Goal: Task Accomplishment & Management: Complete application form

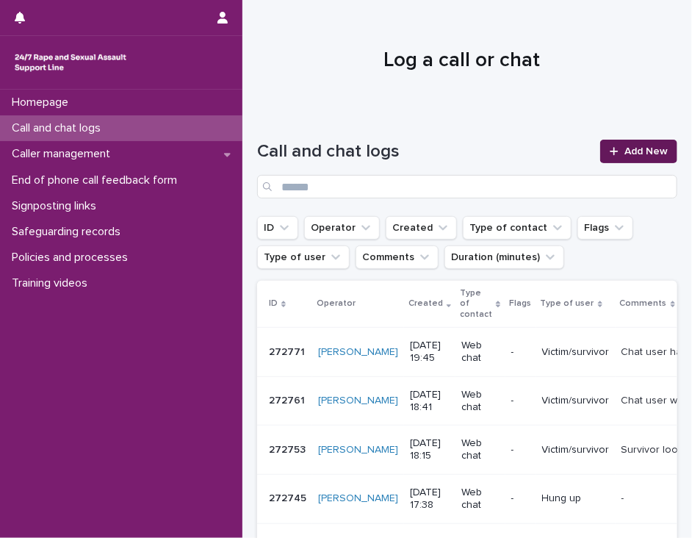
click at [624, 150] on span "Add New" at bounding box center [645, 151] width 43 height 10
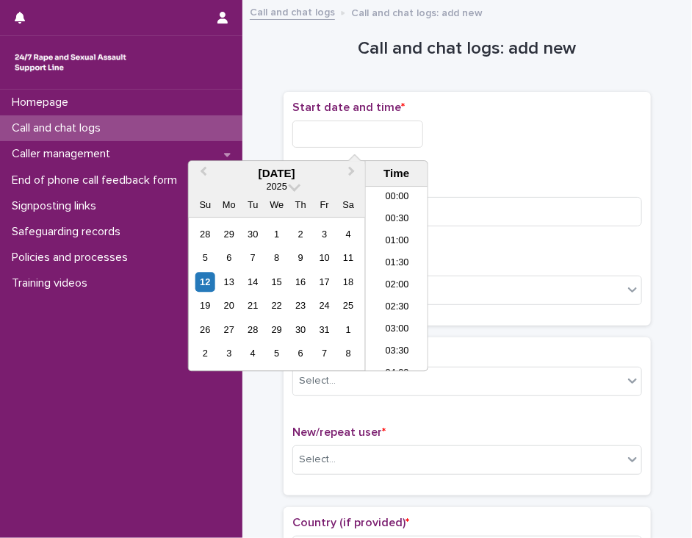
scroll to position [801, 0]
click at [315, 132] on input "text" at bounding box center [357, 133] width 131 height 27
click at [397, 273] on li "20:00" at bounding box center [397, 279] width 62 height 22
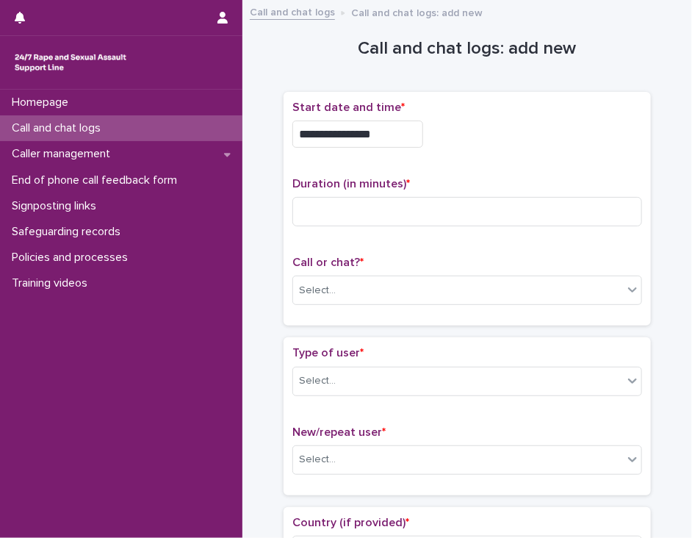
click at [378, 134] on input "**********" at bounding box center [357, 133] width 131 height 27
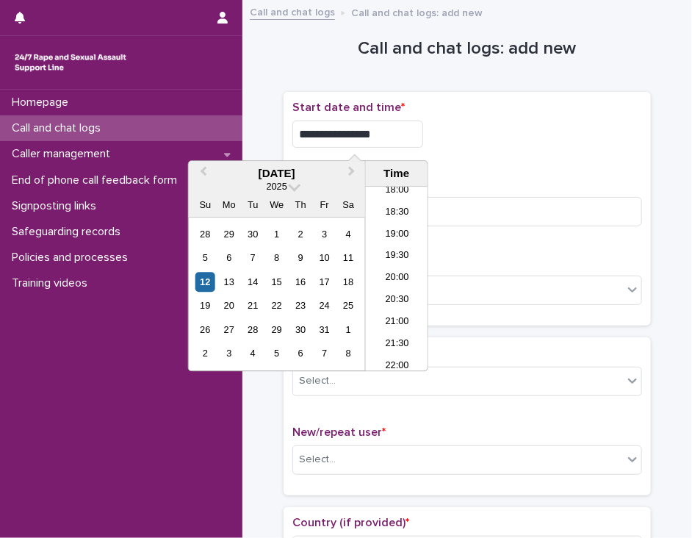
type input "**********"
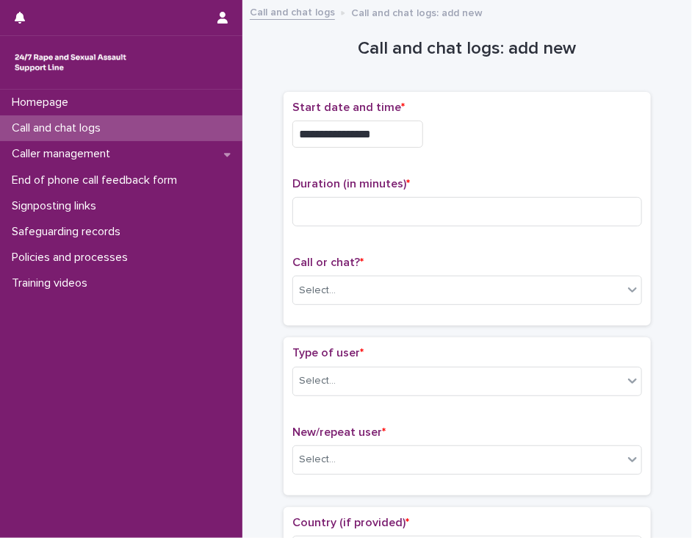
click at [442, 140] on div "**********" at bounding box center [467, 133] width 350 height 27
click at [317, 205] on input at bounding box center [467, 211] width 350 height 29
type input "**"
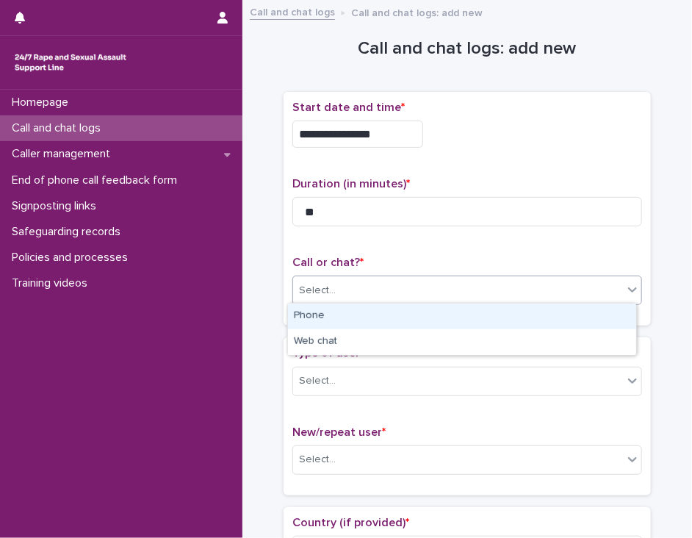
click at [338, 289] on div "Select..." at bounding box center [458, 290] width 330 height 24
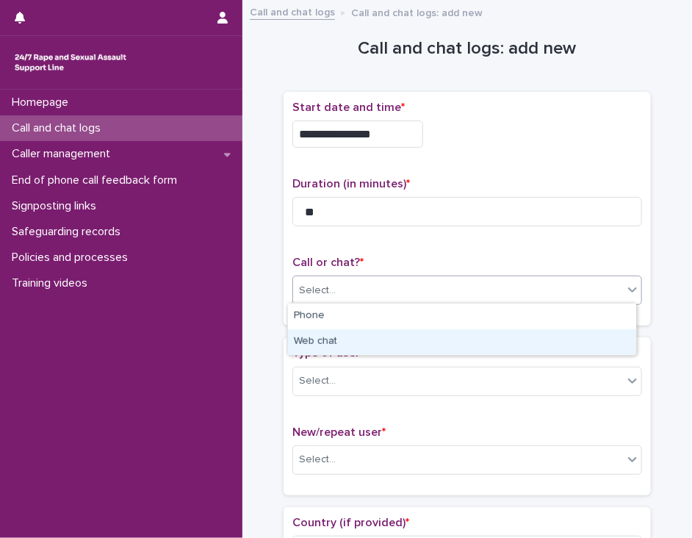
click at [338, 339] on div "Web chat" at bounding box center [462, 342] width 348 height 26
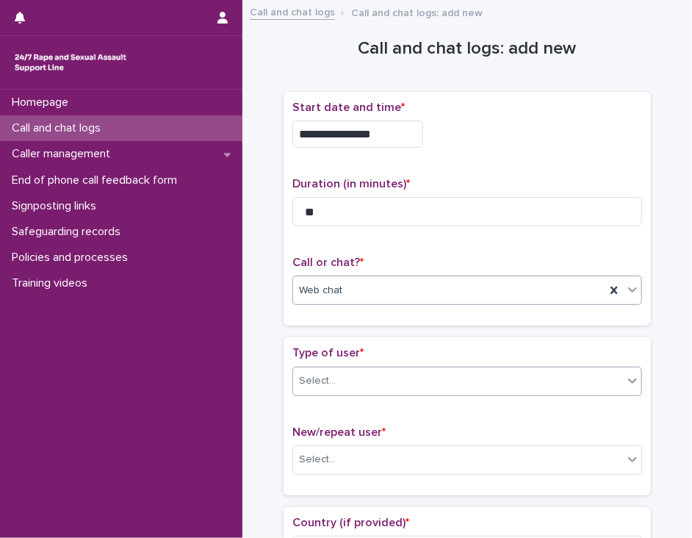
click at [334, 372] on div "Select..." at bounding box center [458, 381] width 330 height 24
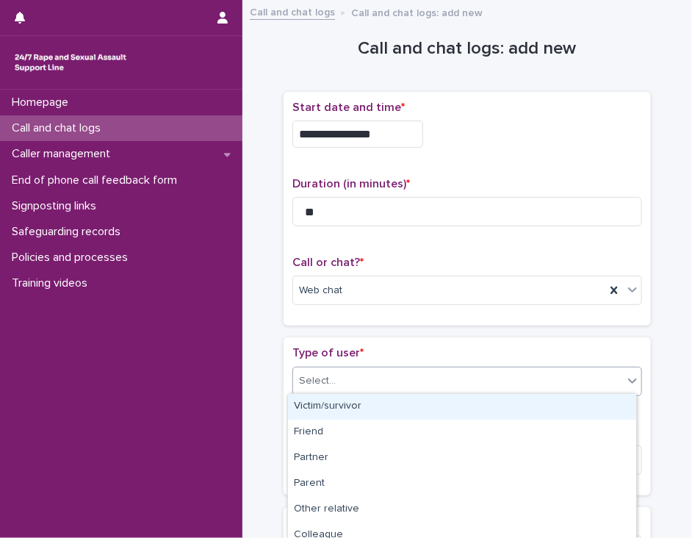
click at [334, 401] on div "Victim/survivor" at bounding box center [462, 407] width 348 height 26
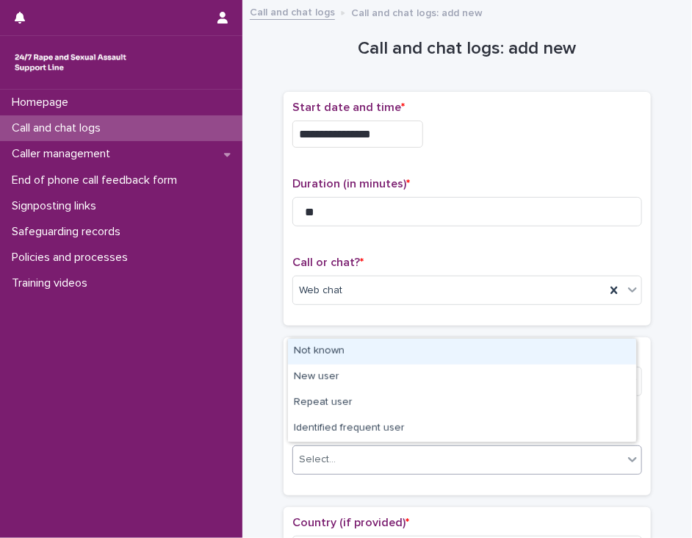
click at [361, 458] on div "Select..." at bounding box center [458, 459] width 330 height 24
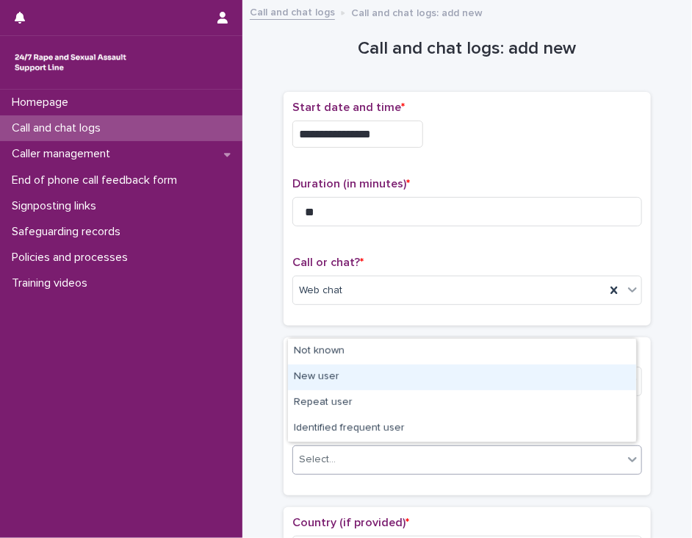
click at [381, 369] on div "New user" at bounding box center [462, 377] width 348 height 26
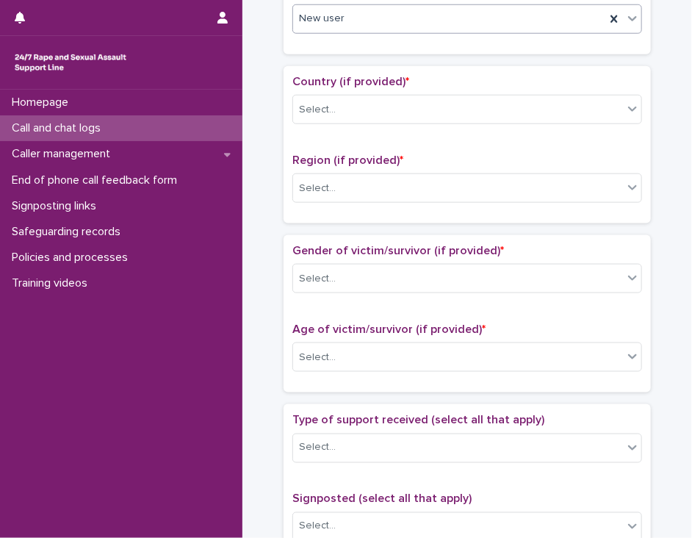
scroll to position [456, 0]
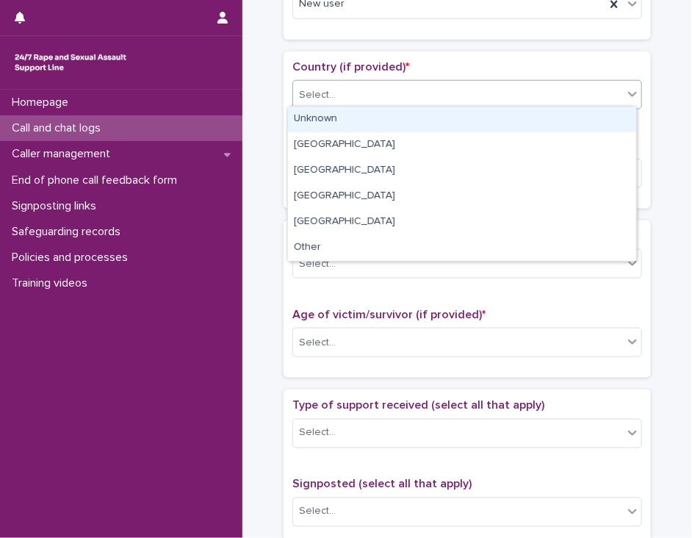
click at [630, 92] on icon at bounding box center [632, 94] width 9 height 5
click at [611, 117] on div "Unknown" at bounding box center [462, 120] width 348 height 26
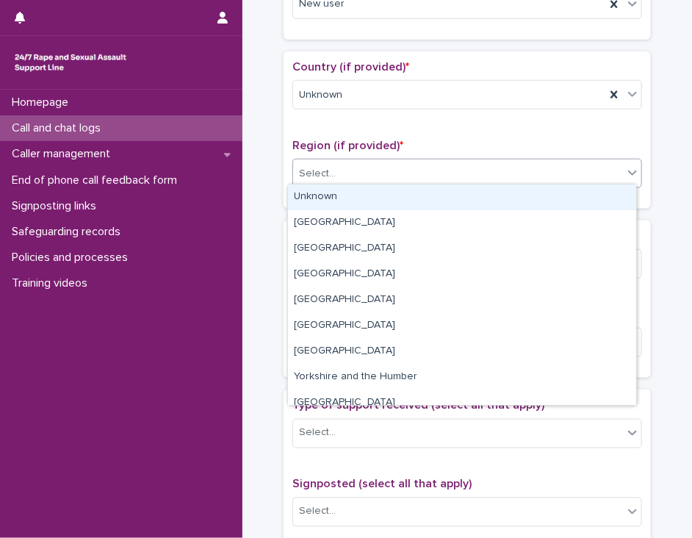
click at [581, 170] on div "Select..." at bounding box center [458, 174] width 330 height 24
click at [568, 196] on div "Unknown" at bounding box center [462, 197] width 348 height 26
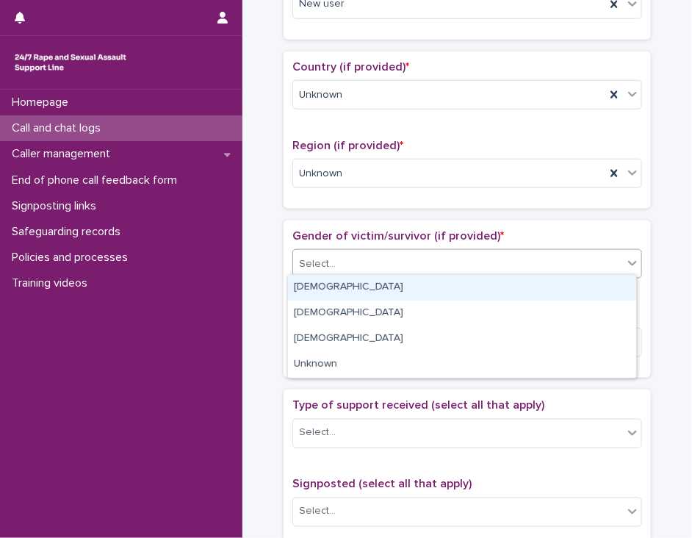
click at [541, 257] on div "Select..." at bounding box center [458, 264] width 330 height 24
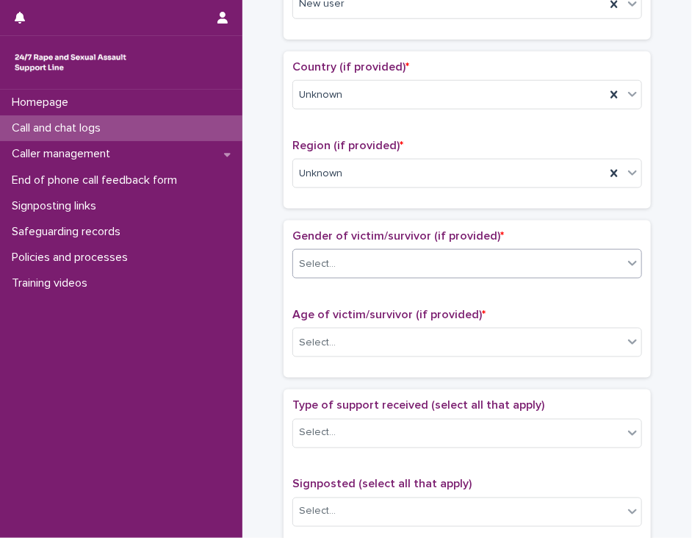
click at [332, 254] on div "Select..." at bounding box center [458, 264] width 330 height 24
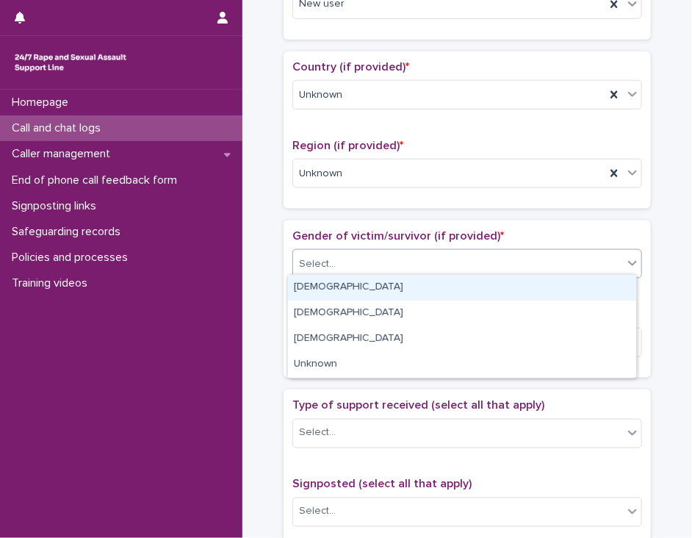
click at [331, 289] on div "[DEMOGRAPHIC_DATA]" at bounding box center [462, 288] width 348 height 26
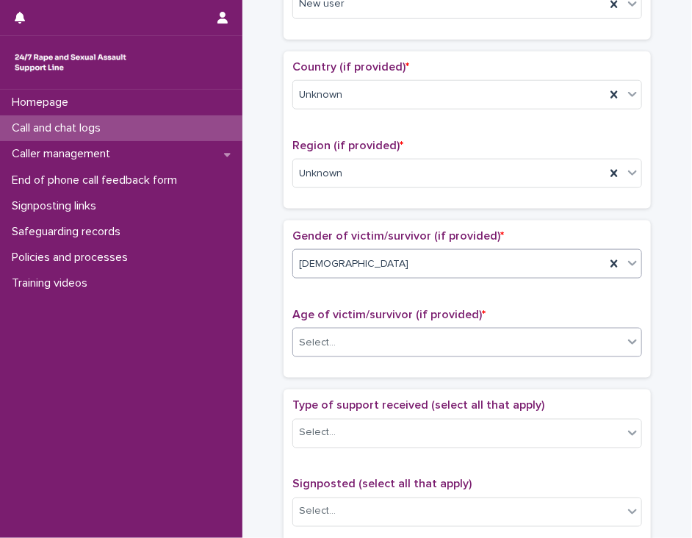
click at [341, 331] on div "Select..." at bounding box center [458, 343] width 330 height 24
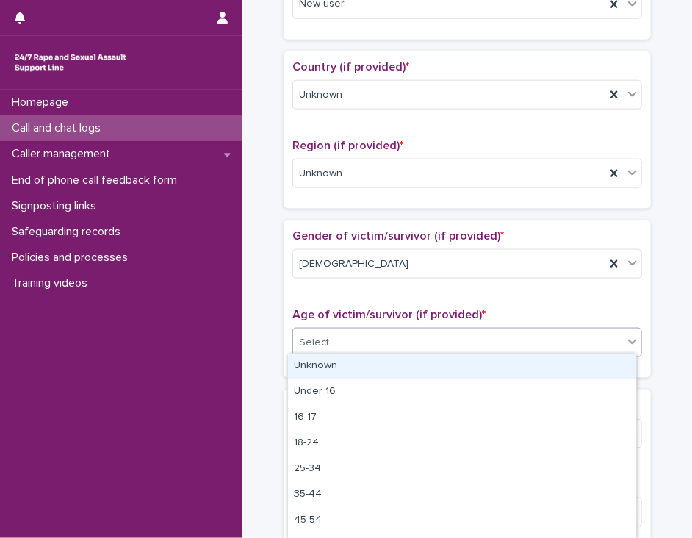
click at [341, 358] on div "Unknown" at bounding box center [462, 366] width 348 height 26
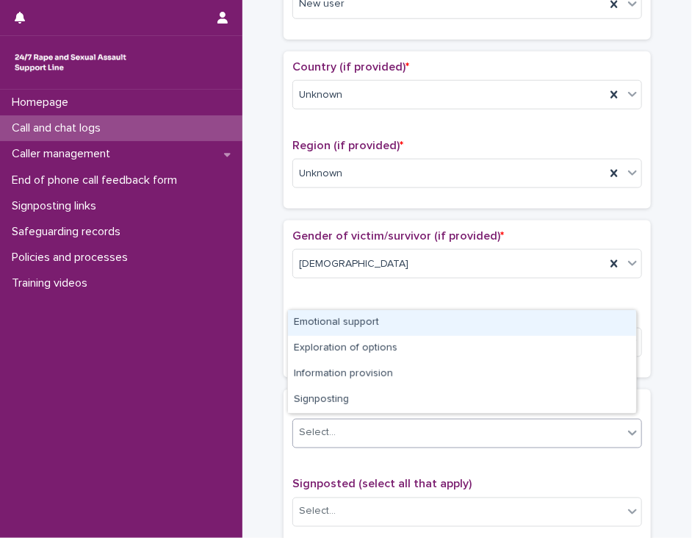
click at [342, 422] on div "Select..." at bounding box center [458, 433] width 330 height 24
click at [370, 327] on div "Emotional support" at bounding box center [462, 323] width 348 height 26
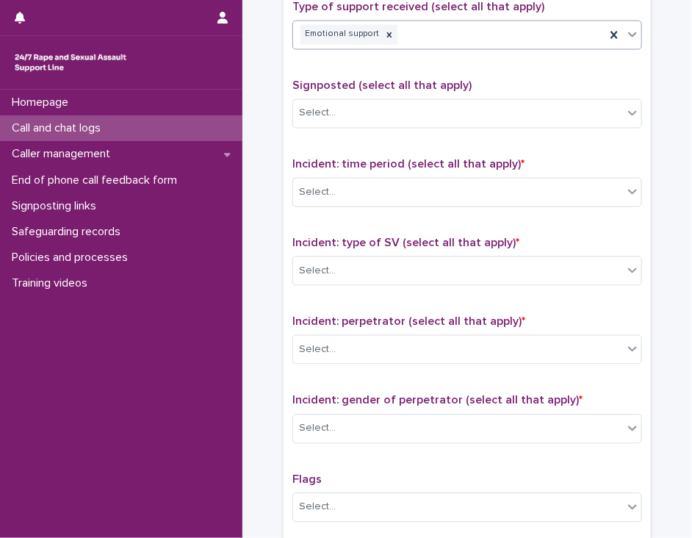
scroll to position [869, 0]
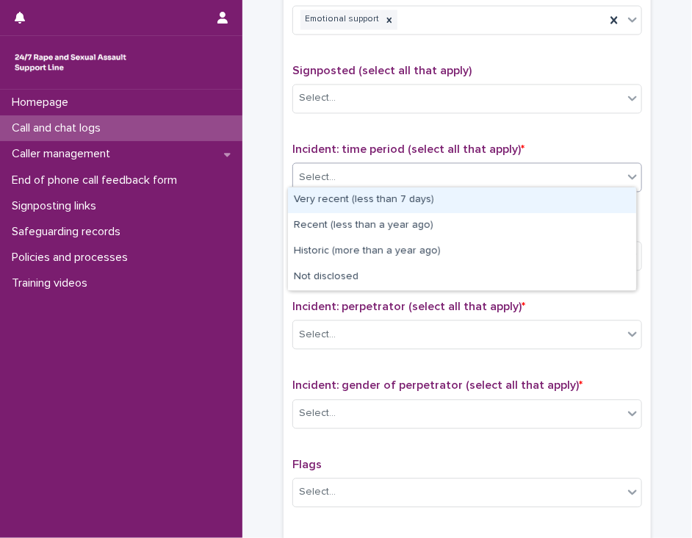
click at [629, 174] on icon at bounding box center [632, 176] width 9 height 5
click at [605, 198] on div "Very recent (less than 7 days)" at bounding box center [462, 200] width 348 height 26
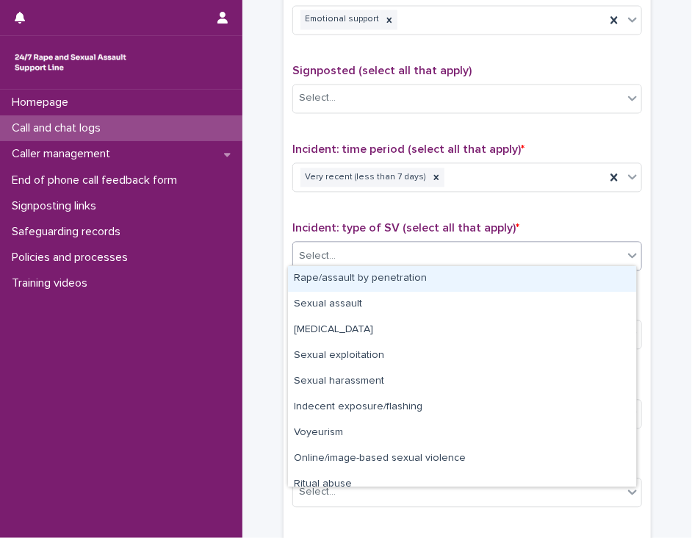
click at [571, 254] on div "Select..." at bounding box center [458, 256] width 330 height 24
click at [558, 278] on div "Rape/assault by penetration" at bounding box center [462, 279] width 348 height 26
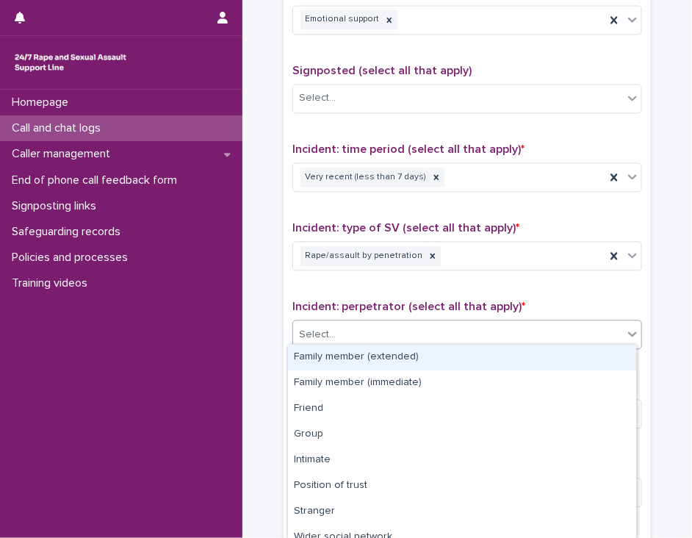
click at [532, 329] on div "Select..." at bounding box center [458, 335] width 330 height 24
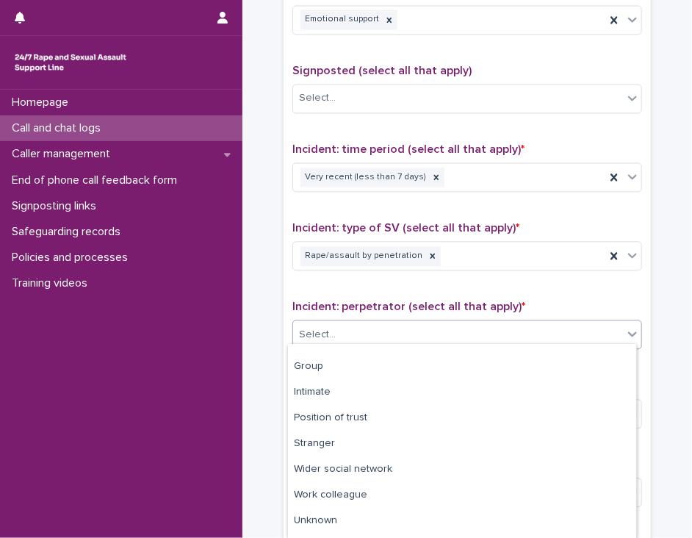
scroll to position [88, 0]
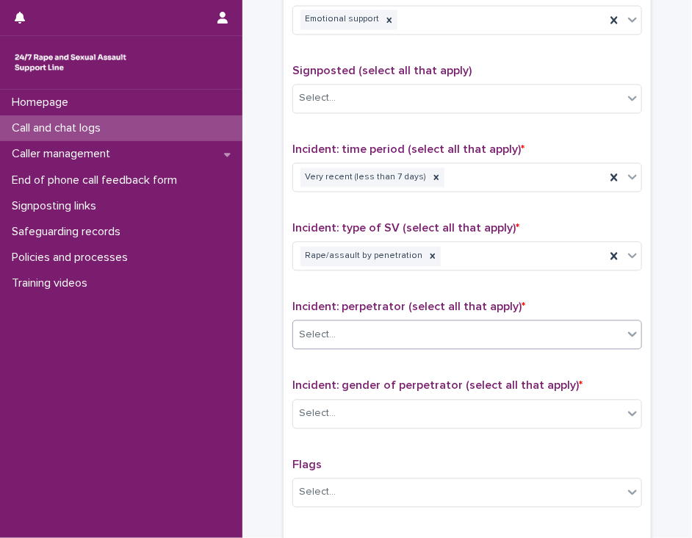
click at [324, 330] on div "Select..." at bounding box center [317, 334] width 37 height 15
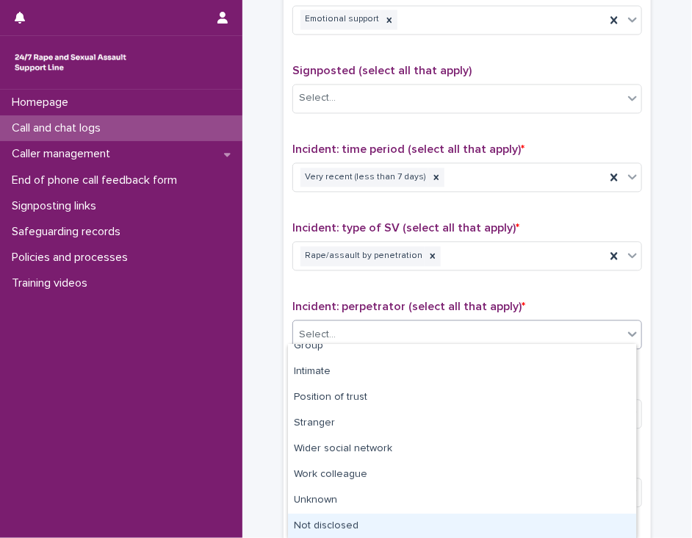
click at [583, 525] on div "Not disclosed" at bounding box center [462, 527] width 348 height 26
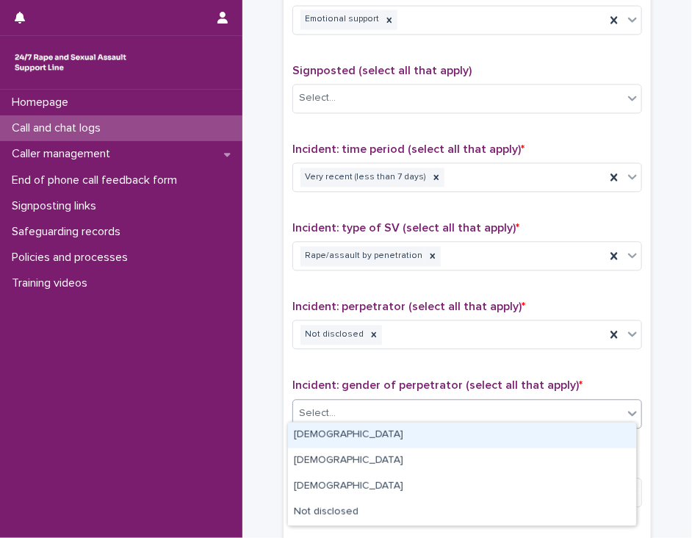
click at [550, 414] on div "Select..." at bounding box center [458, 413] width 330 height 24
click at [542, 440] on div "[DEMOGRAPHIC_DATA]" at bounding box center [462, 435] width 348 height 26
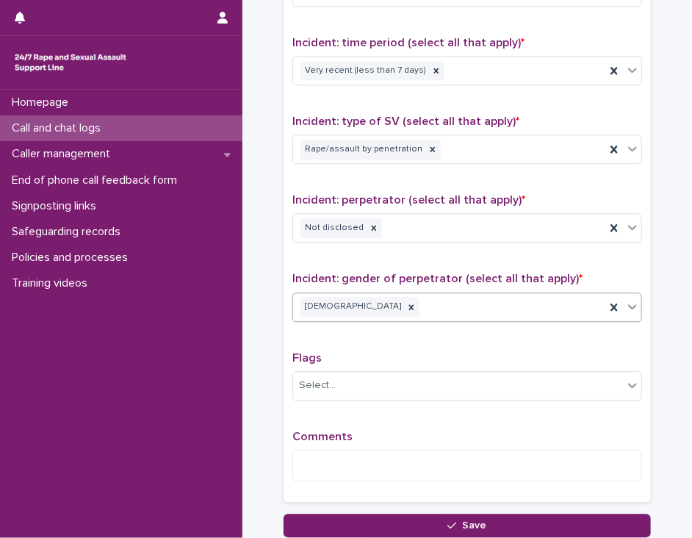
scroll to position [1084, 0]
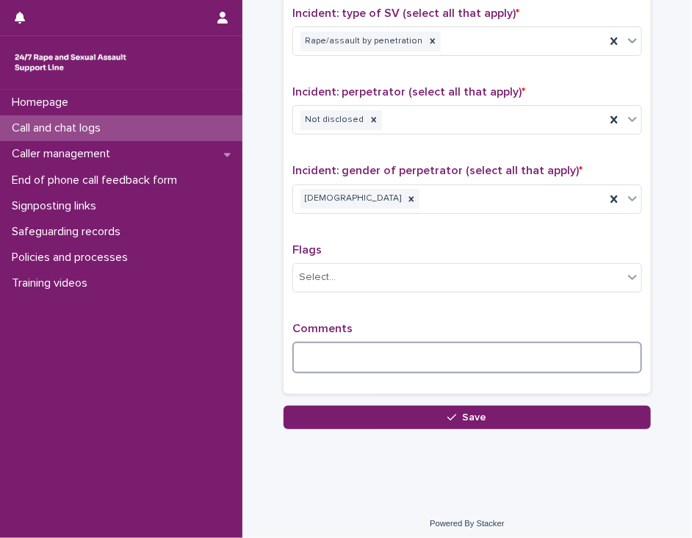
click at [312, 344] on textarea at bounding box center [467, 358] width 350 height 32
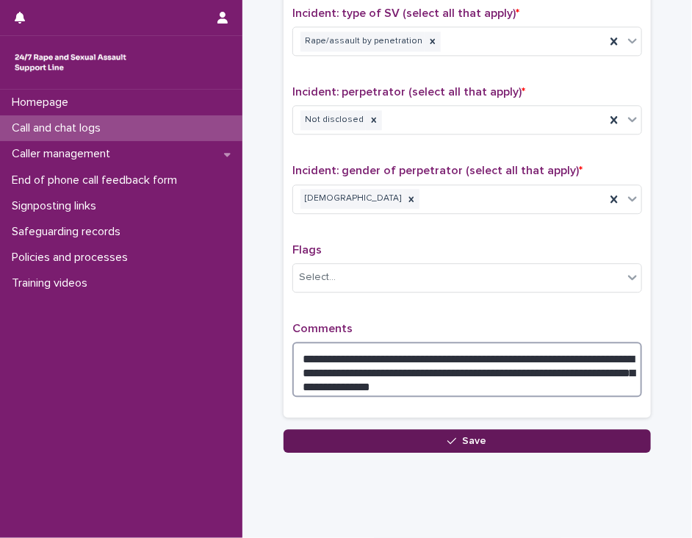
type textarea "**********"
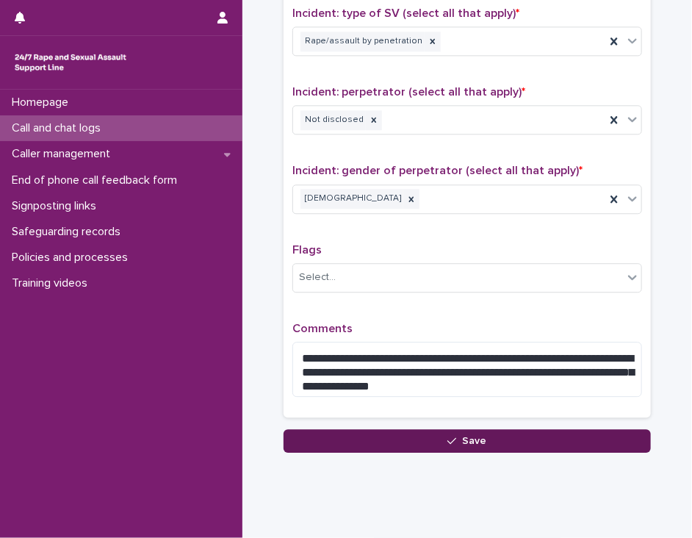
click at [307, 431] on button "Save" at bounding box center [467, 441] width 367 height 24
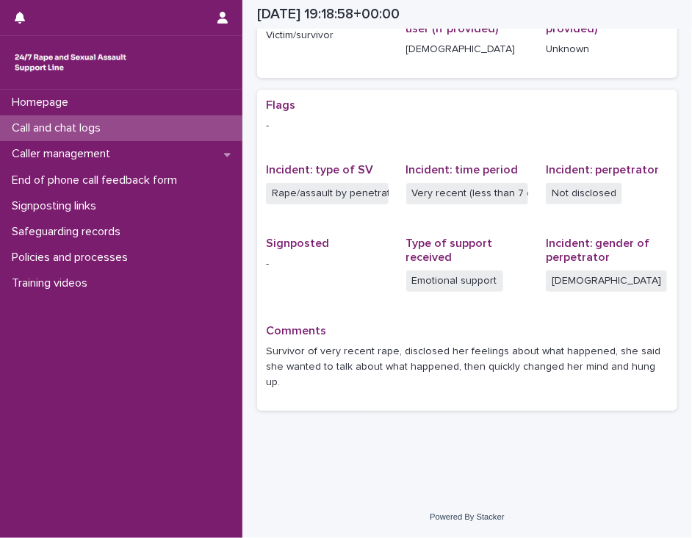
scroll to position [228, 0]
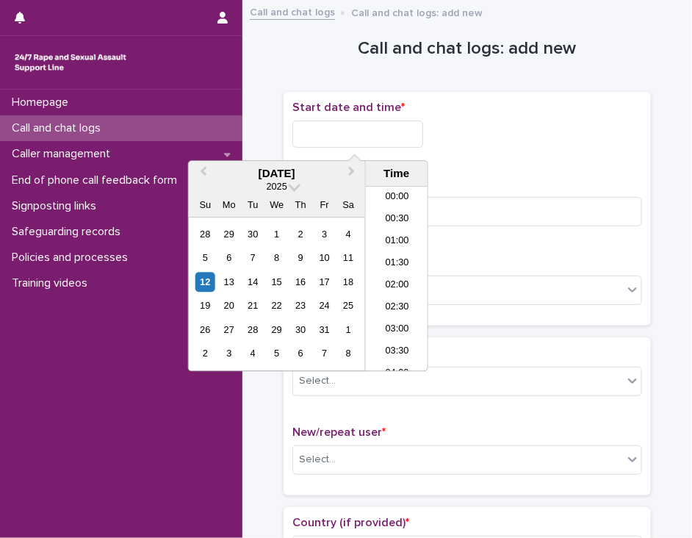
click at [361, 126] on input "text" at bounding box center [357, 133] width 131 height 27
click at [392, 280] on li "20:30" at bounding box center [397, 279] width 62 height 22
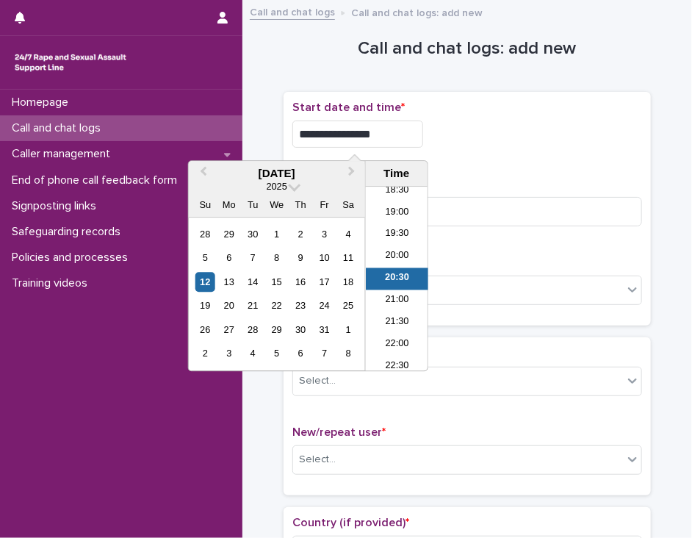
click at [381, 123] on input "**********" at bounding box center [357, 133] width 131 height 27
type input "**********"
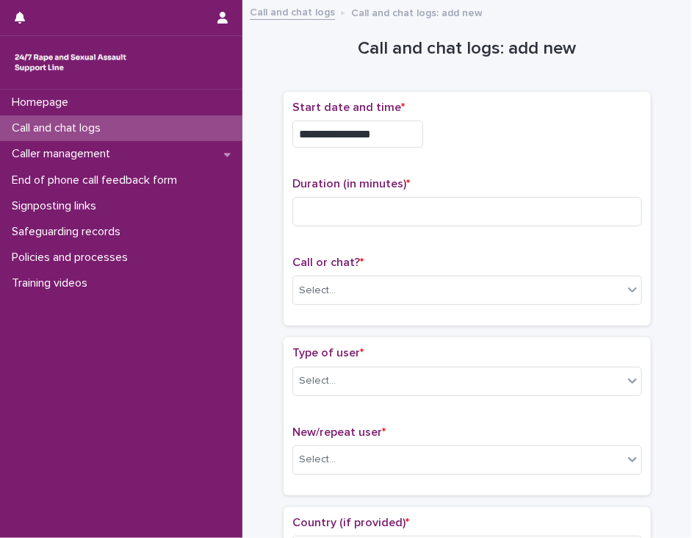
click at [442, 151] on div "**********" at bounding box center [467, 130] width 350 height 59
click at [309, 215] on input at bounding box center [467, 211] width 350 height 29
type input "**"
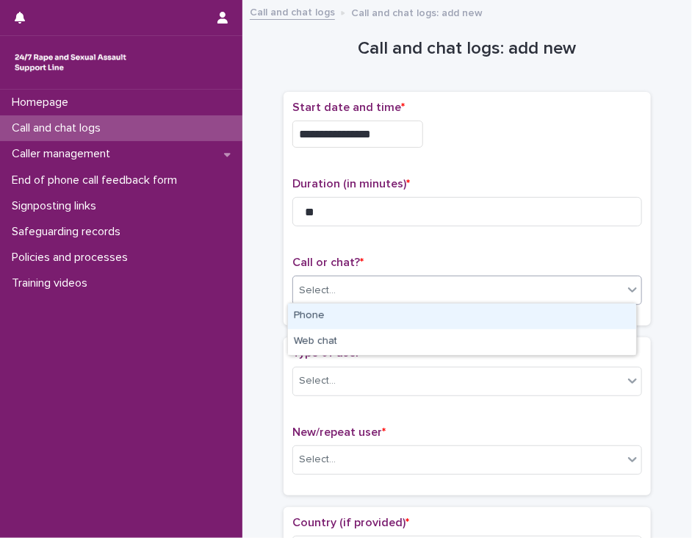
click at [337, 287] on input "text" at bounding box center [337, 290] width 1 height 14
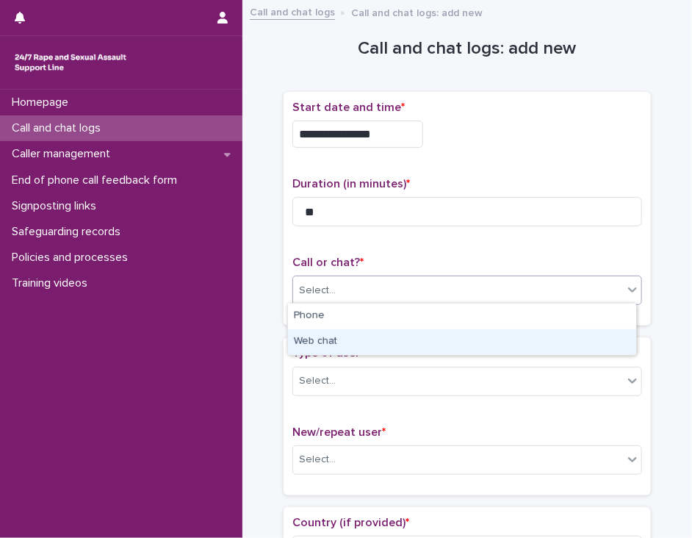
click at [333, 343] on div "Web chat" at bounding box center [462, 342] width 348 height 26
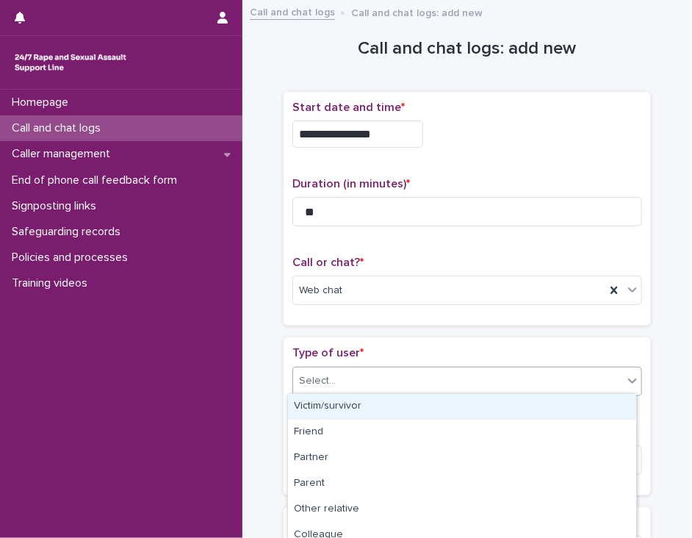
click at [333, 389] on div "Select..." at bounding box center [458, 381] width 330 height 24
click at [358, 408] on div "Victim/survivor" at bounding box center [462, 407] width 348 height 26
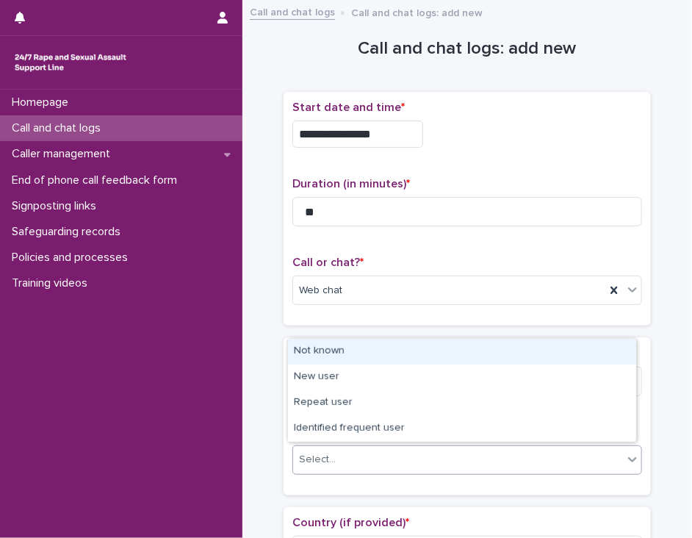
click at [361, 458] on div "Select..." at bounding box center [458, 459] width 330 height 24
click at [397, 354] on div "Not known" at bounding box center [462, 352] width 348 height 26
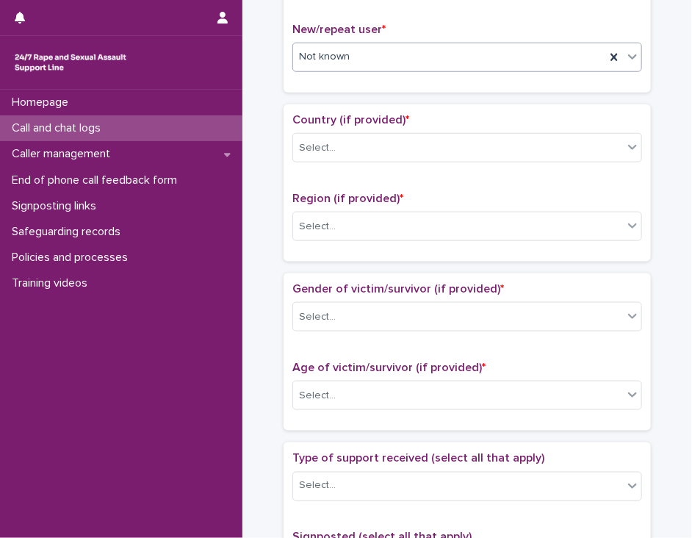
scroll to position [417, 0]
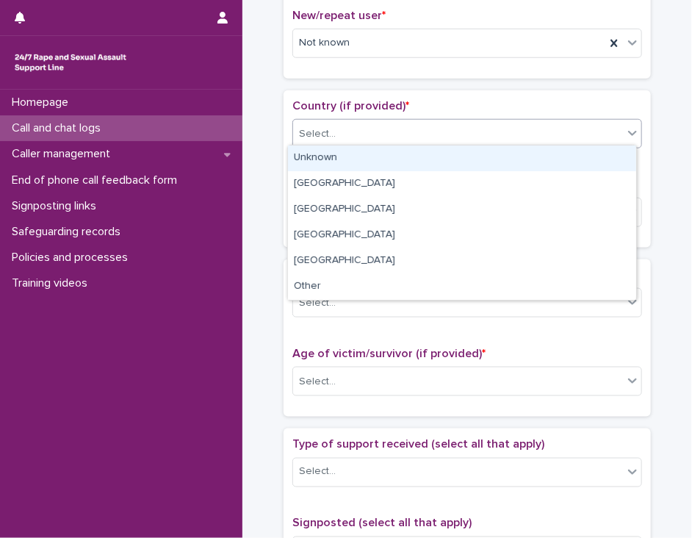
click at [628, 129] on icon at bounding box center [632, 133] width 15 height 15
click at [605, 157] on div "Unknown" at bounding box center [462, 158] width 348 height 26
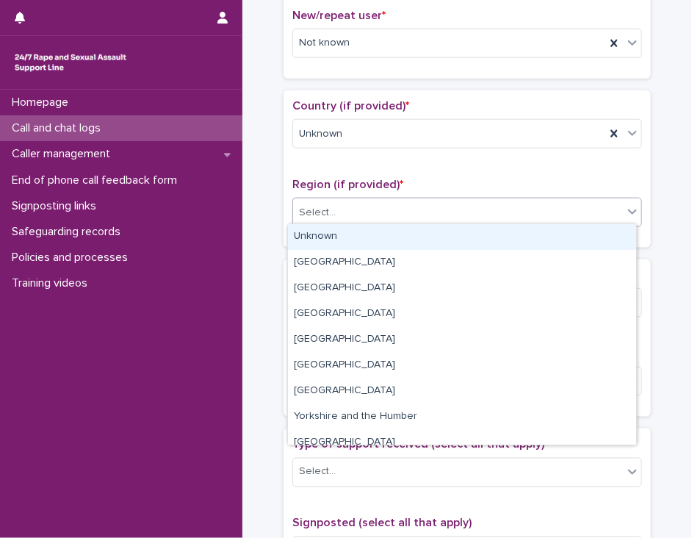
drag, startPoint x: 581, startPoint y: 209, endPoint x: 571, endPoint y: 239, distance: 31.1
click at [571, 239] on body "**********" at bounding box center [346, 269] width 692 height 538
click at [571, 239] on div "Unknown" at bounding box center [462, 237] width 348 height 26
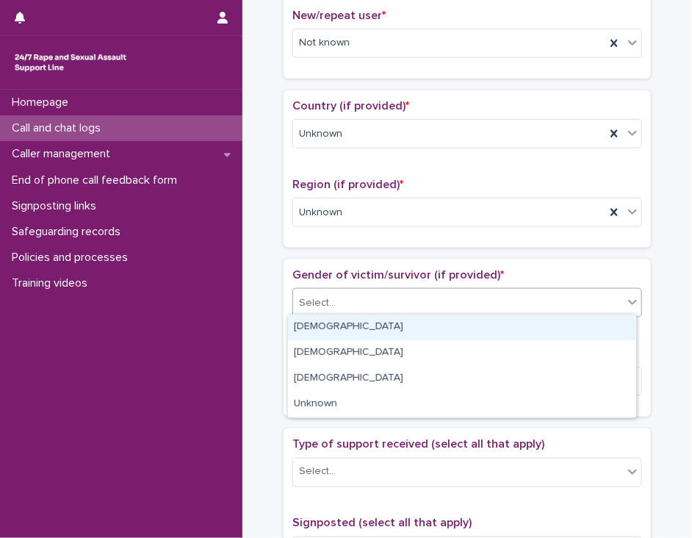
click at [552, 308] on div "Select..." at bounding box center [458, 303] width 330 height 24
click at [541, 332] on div "[DEMOGRAPHIC_DATA]" at bounding box center [462, 327] width 348 height 26
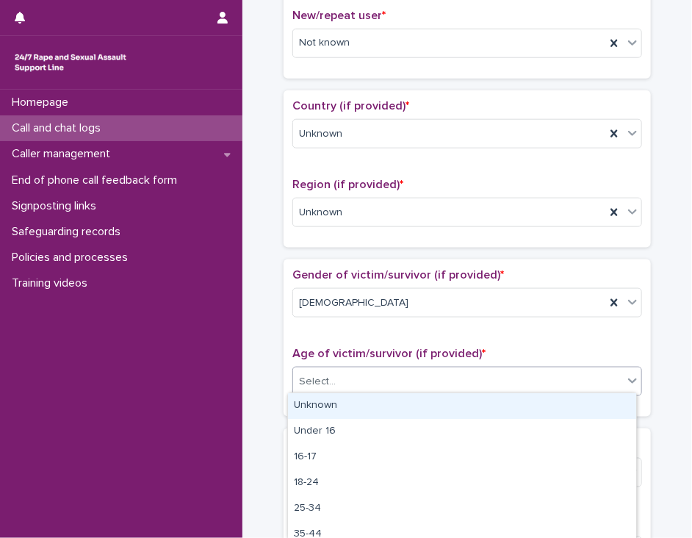
click at [529, 380] on div "Select..." at bounding box center [458, 382] width 330 height 24
click at [523, 403] on div "Unknown" at bounding box center [462, 406] width 348 height 26
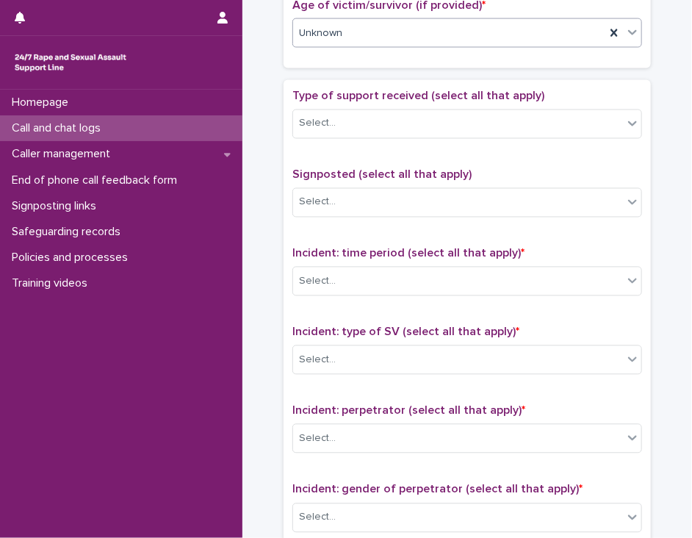
scroll to position [785, 0]
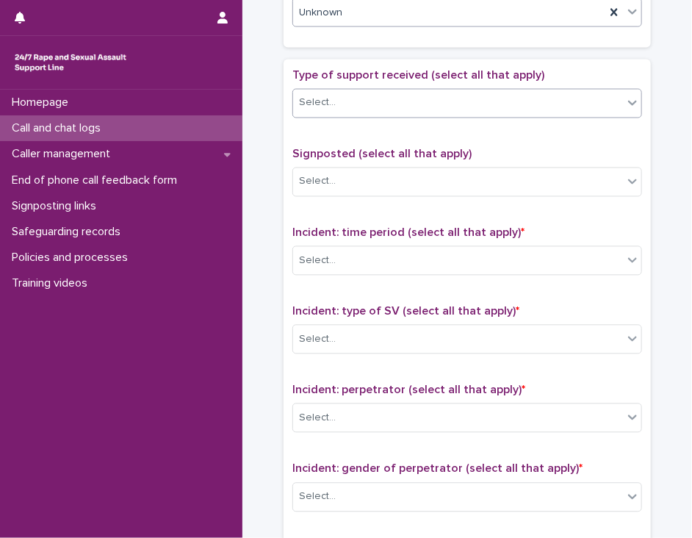
click at [625, 101] on icon at bounding box center [632, 103] width 15 height 15
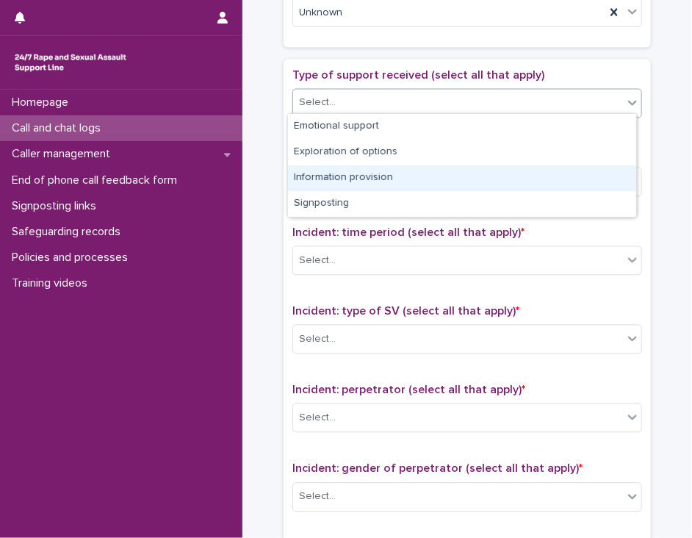
click at [574, 176] on div "Information provision" at bounding box center [462, 178] width 348 height 26
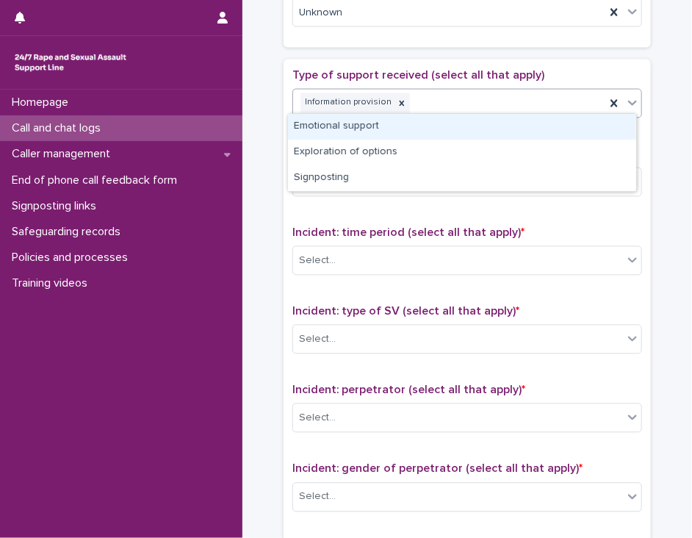
click at [628, 101] on icon at bounding box center [632, 103] width 9 height 5
click at [581, 131] on div "Emotional support" at bounding box center [462, 127] width 348 height 26
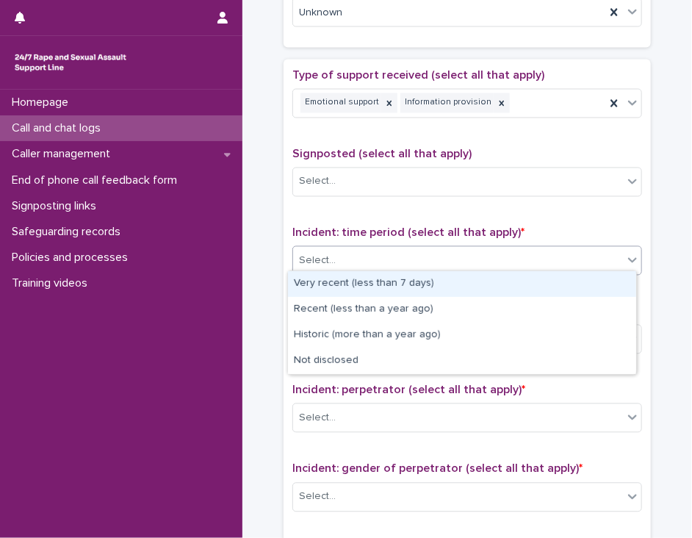
click at [523, 256] on div "Select..." at bounding box center [458, 261] width 330 height 24
click at [419, 255] on div "Select..." at bounding box center [458, 261] width 330 height 24
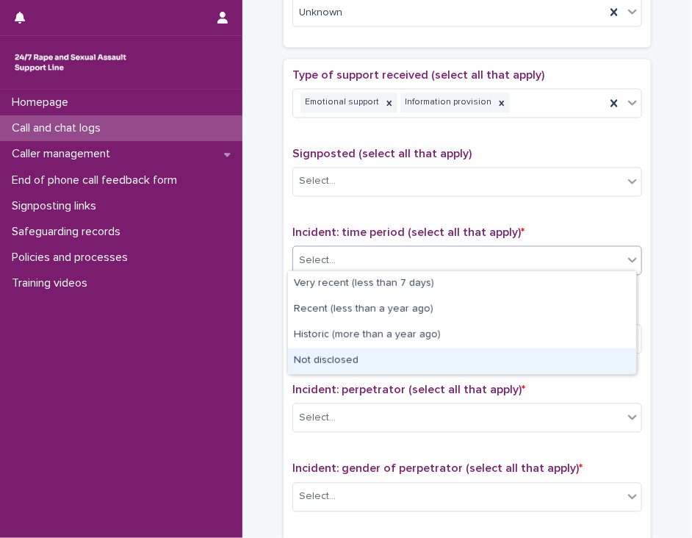
click at [389, 361] on div "Not disclosed" at bounding box center [462, 361] width 348 height 26
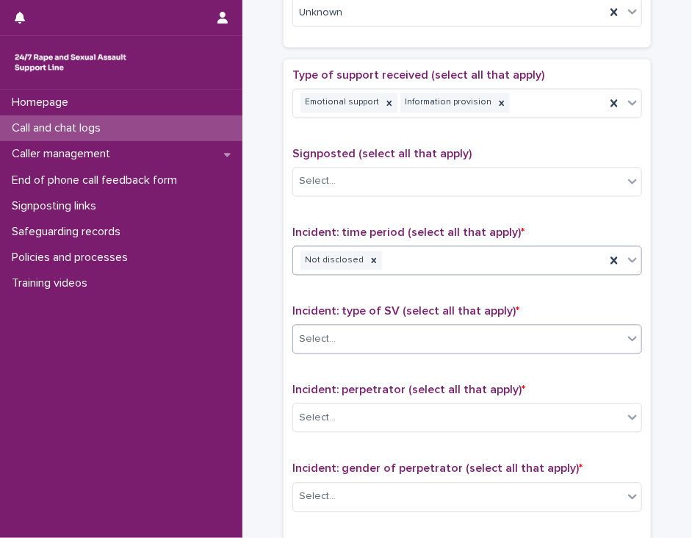
click at [394, 341] on div "Select..." at bounding box center [458, 340] width 330 height 24
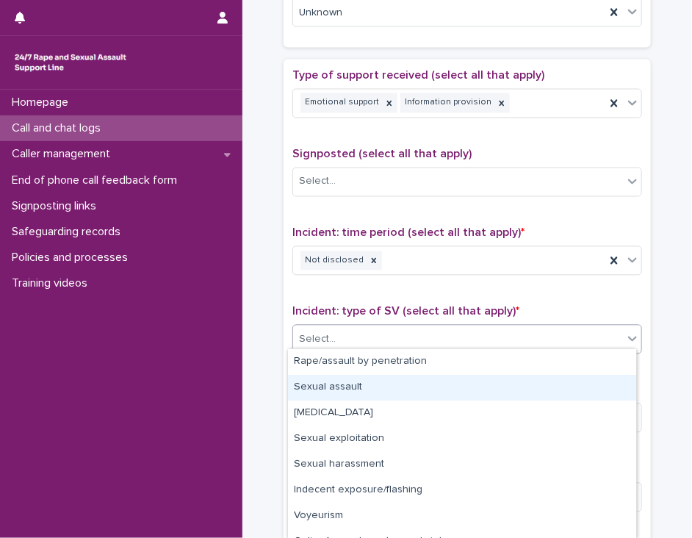
click at [395, 389] on div "Sexual assault" at bounding box center [462, 388] width 348 height 26
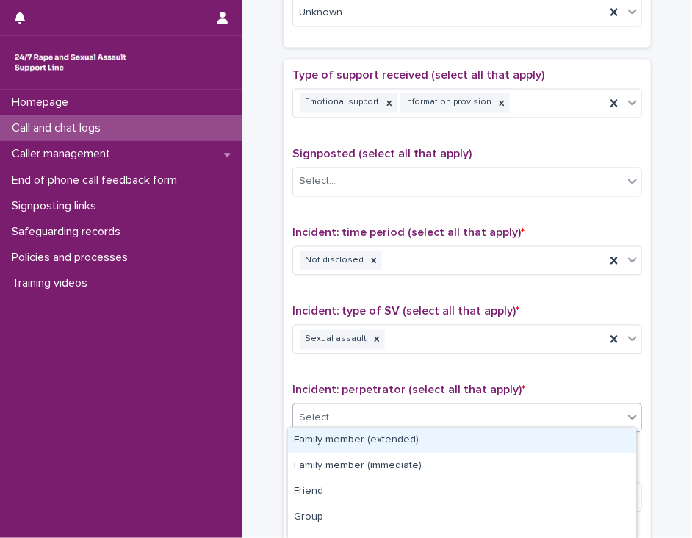
click at [440, 406] on div "Select..." at bounding box center [458, 418] width 330 height 24
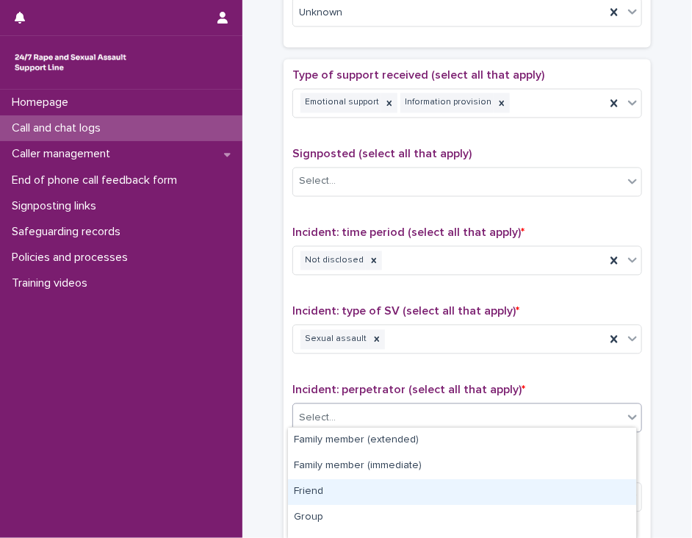
click at [409, 497] on div "Friend" at bounding box center [462, 492] width 348 height 26
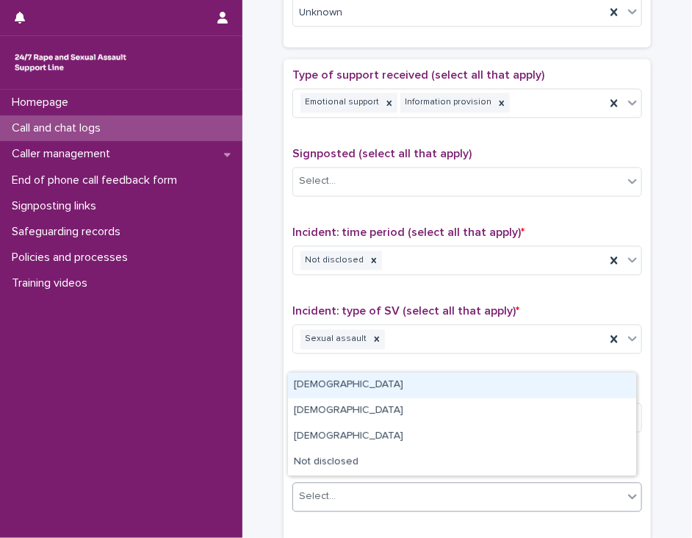
click at [409, 497] on div "Select..." at bounding box center [458, 497] width 330 height 24
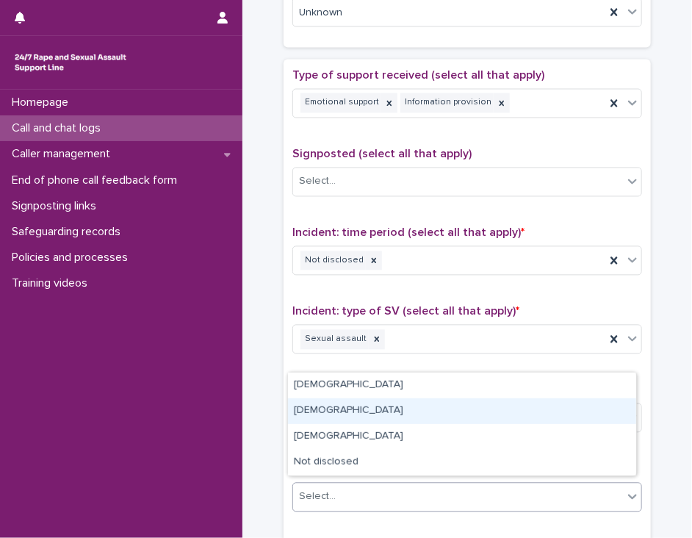
click at [406, 408] on div "[DEMOGRAPHIC_DATA]" at bounding box center [462, 411] width 348 height 26
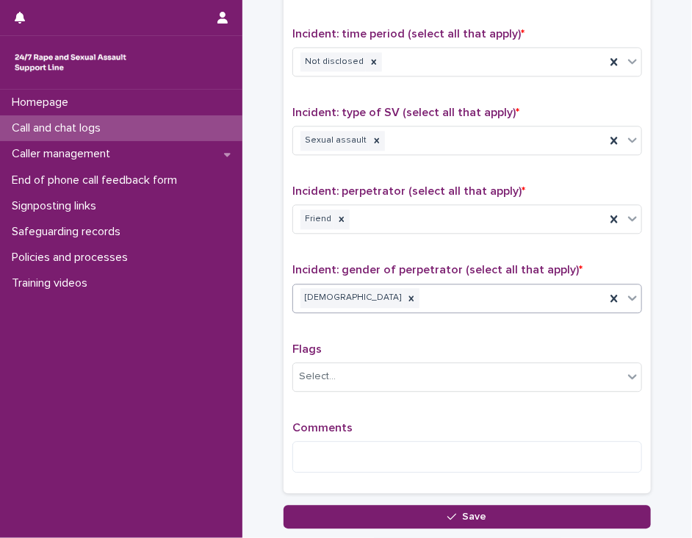
scroll to position [1084, 0]
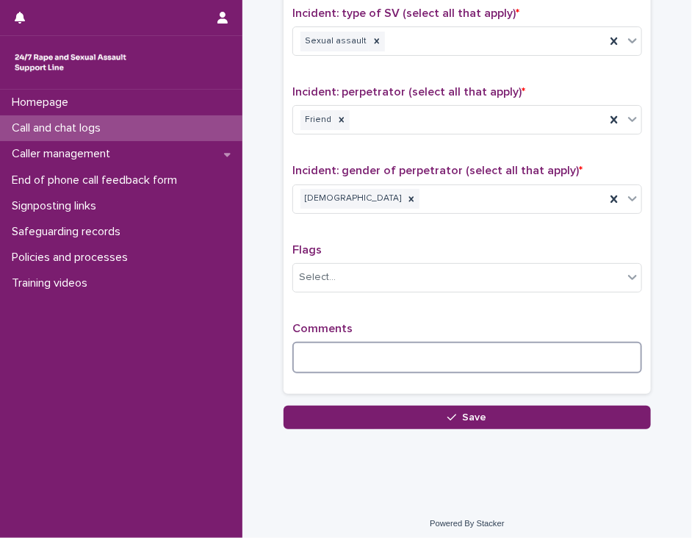
click at [316, 343] on textarea at bounding box center [467, 358] width 350 height 32
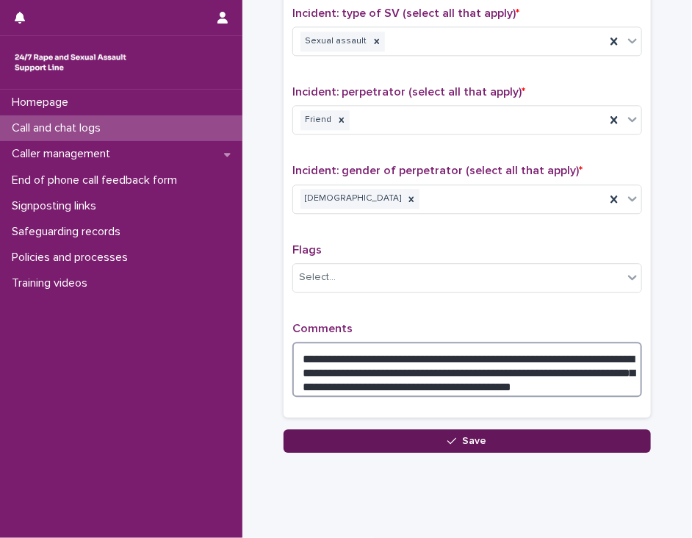
type textarea "**********"
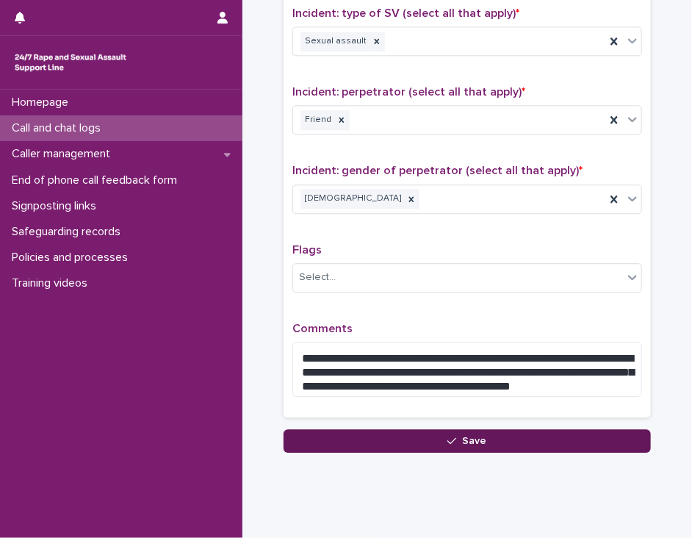
click at [345, 436] on button "Save" at bounding box center [467, 441] width 367 height 24
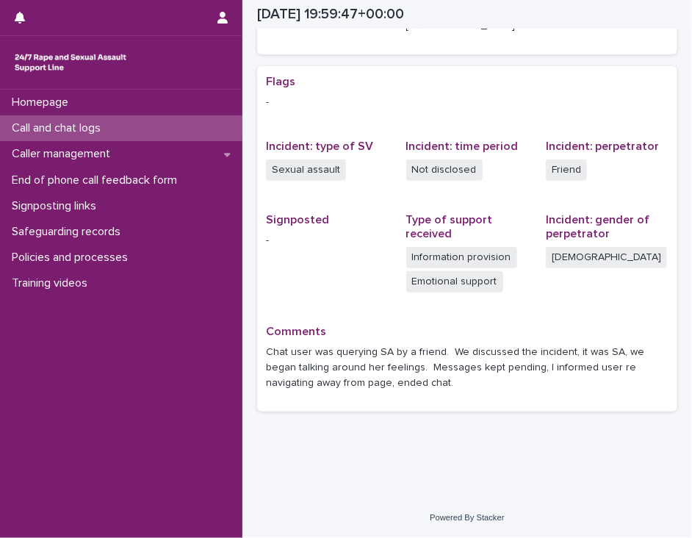
scroll to position [267, 0]
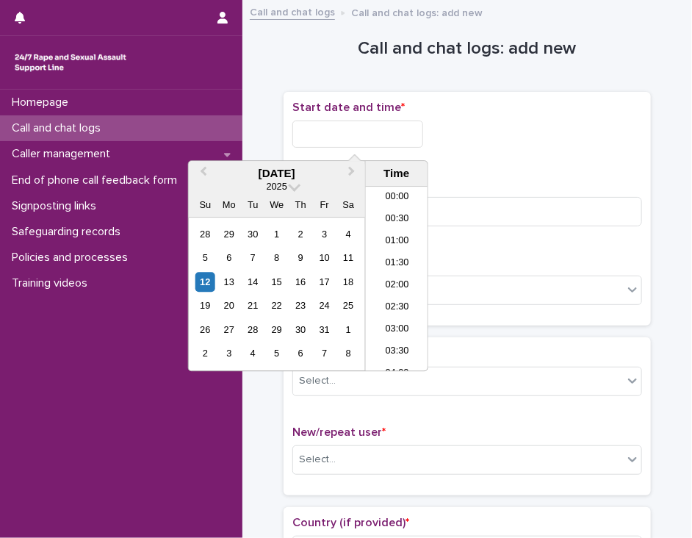
scroll to position [845, 0]
click at [340, 129] on input "text" at bounding box center [357, 133] width 131 height 27
click at [397, 281] on li "21:00" at bounding box center [397, 279] width 62 height 22
click at [385, 132] on input "**********" at bounding box center [357, 133] width 131 height 27
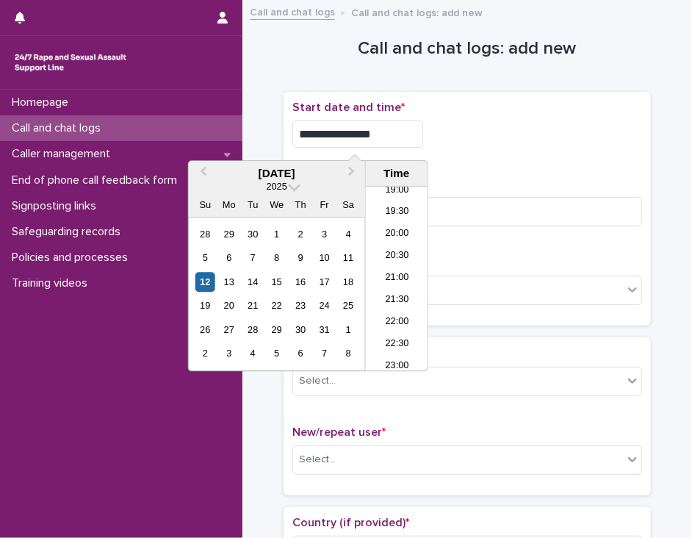
type input "**********"
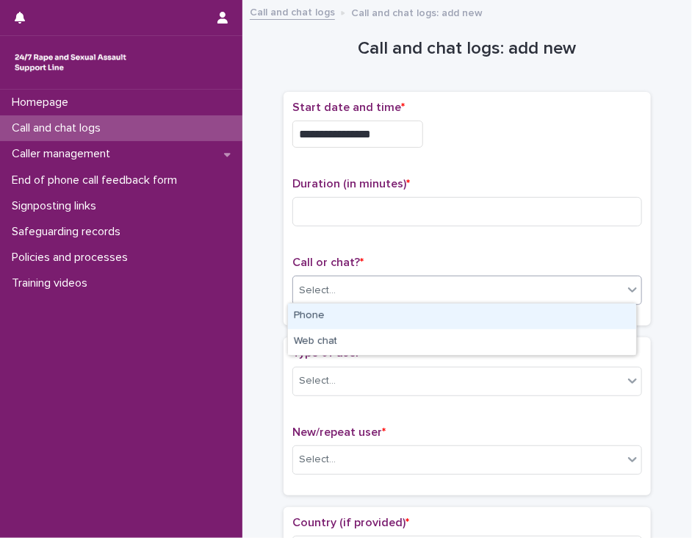
click at [335, 284] on div "Select..." at bounding box center [458, 290] width 330 height 24
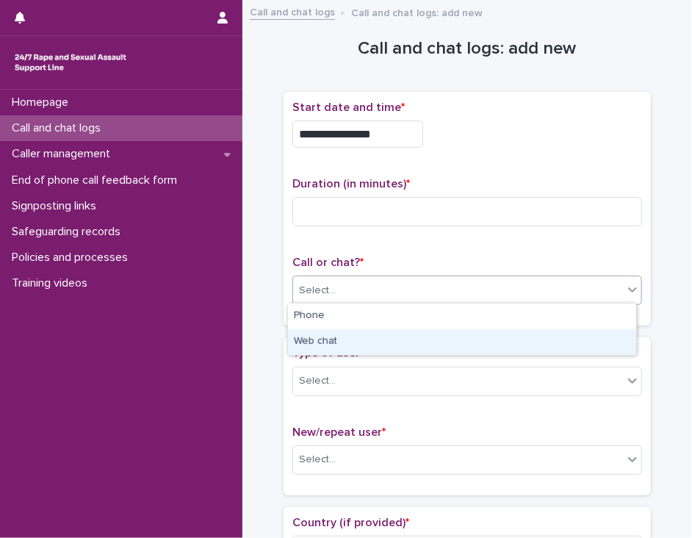
click at [328, 341] on div "Web chat" at bounding box center [462, 342] width 348 height 26
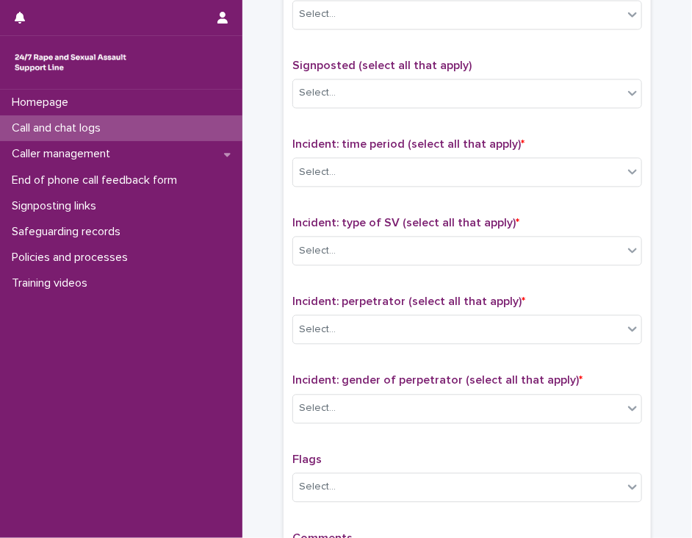
scroll to position [872, 0]
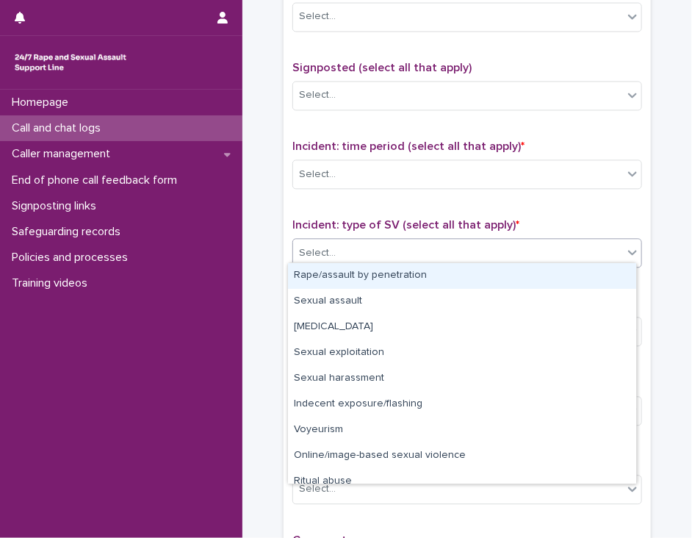
click at [625, 245] on icon at bounding box center [632, 252] width 15 height 15
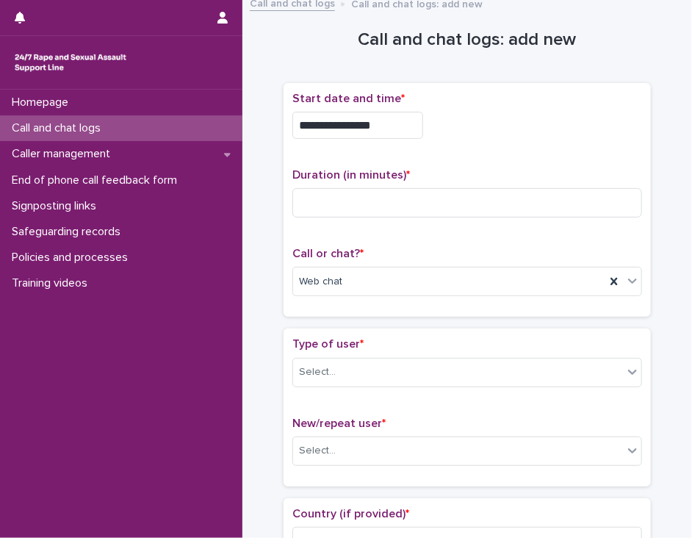
scroll to position [7, 0]
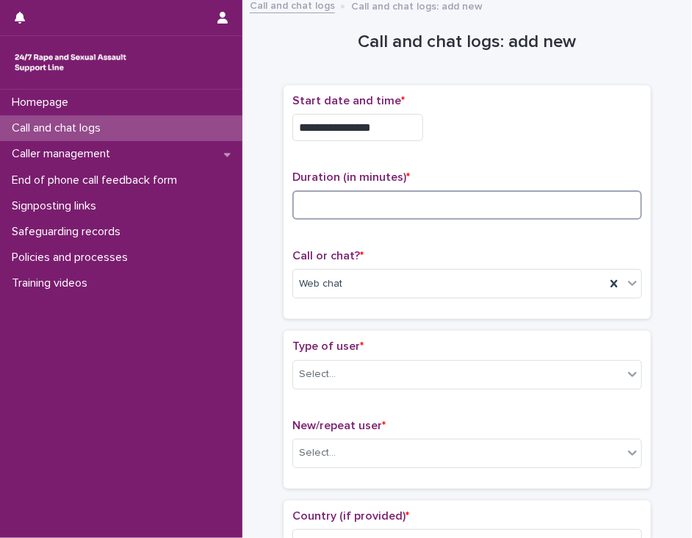
click at [390, 196] on input at bounding box center [467, 204] width 350 height 29
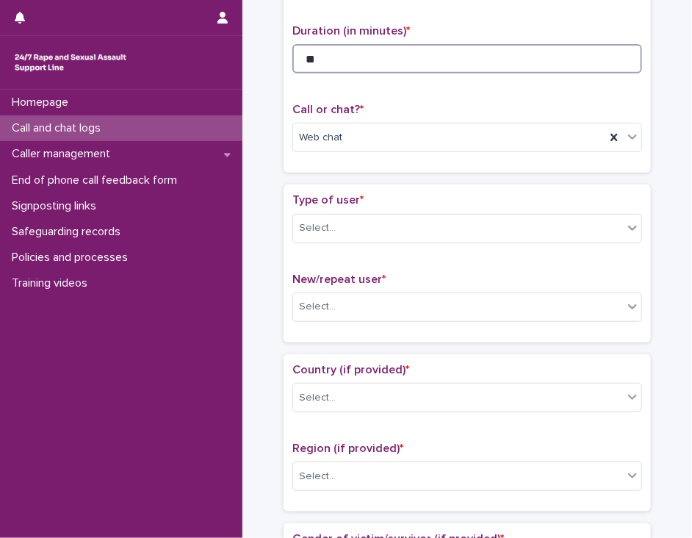
scroll to position [141, 0]
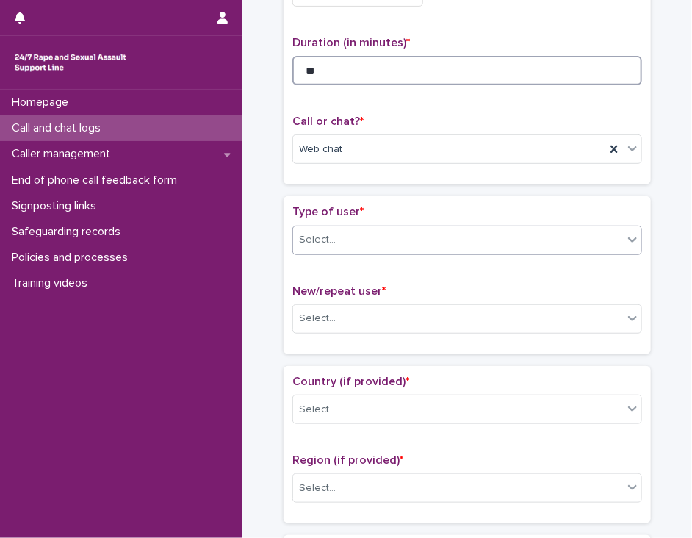
type input "**"
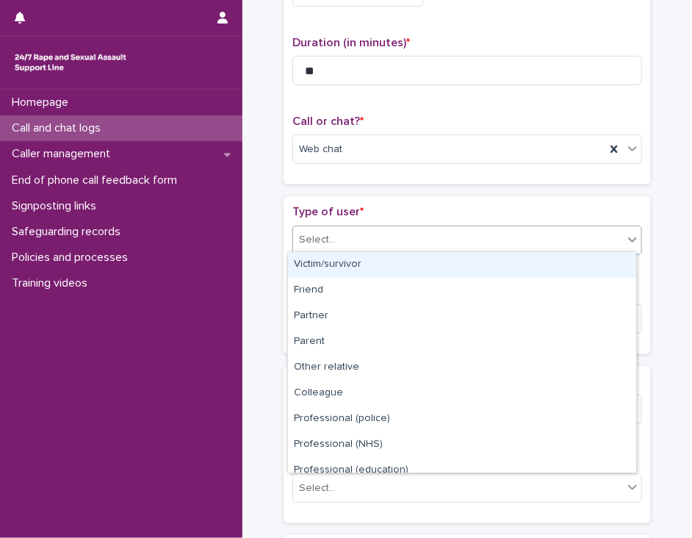
click at [626, 236] on icon at bounding box center [632, 239] width 15 height 15
click at [597, 270] on div "Victim/survivor" at bounding box center [462, 265] width 348 height 26
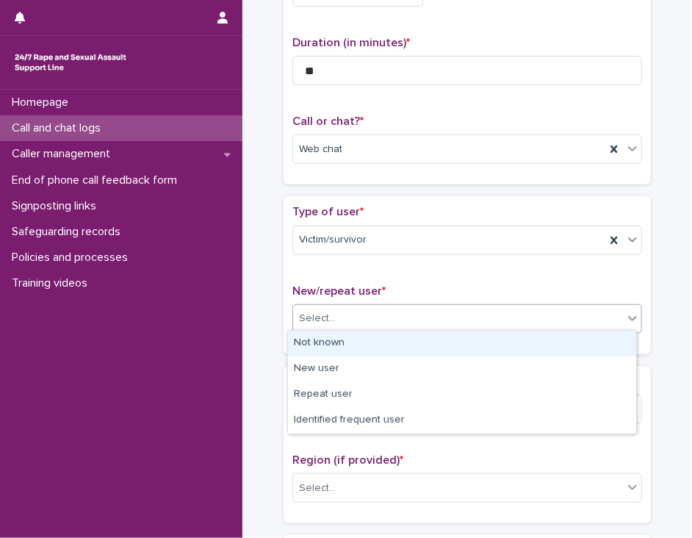
click at [553, 319] on div "Select..." at bounding box center [458, 318] width 330 height 24
click at [541, 347] on div "Not known" at bounding box center [462, 344] width 348 height 26
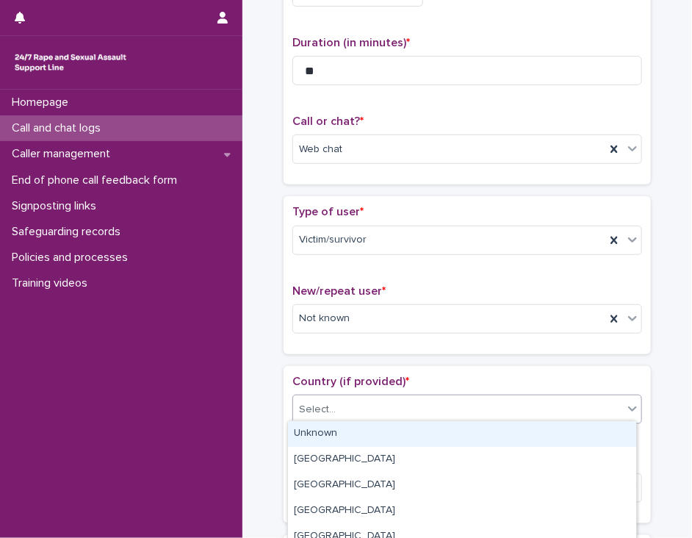
drag, startPoint x: 529, startPoint y: 404, endPoint x: 520, endPoint y: 439, distance: 35.6
click at [520, 439] on body "**********" at bounding box center [346, 269] width 692 height 538
click at [520, 439] on div "Unknown" at bounding box center [462, 434] width 348 height 26
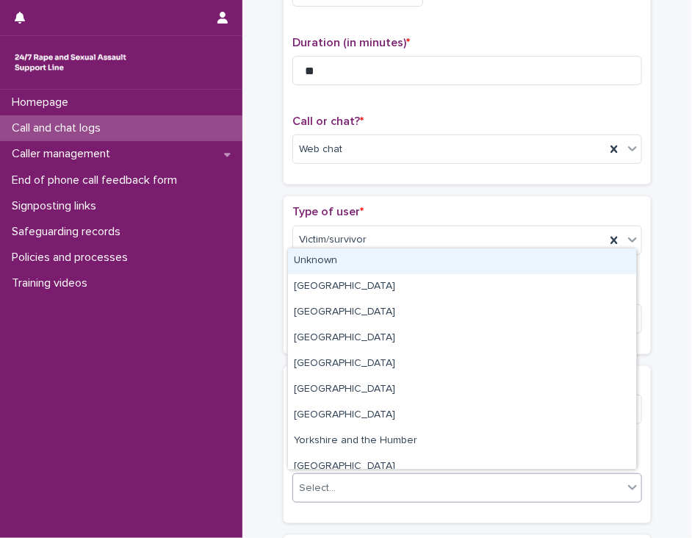
click at [545, 486] on div "Select..." at bounding box center [458, 488] width 330 height 24
click at [525, 262] on div "Unknown" at bounding box center [462, 261] width 348 height 26
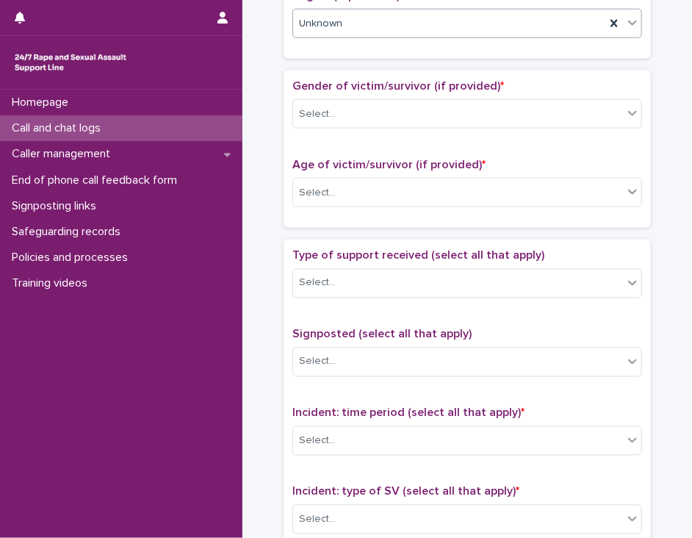
scroll to position [608, 0]
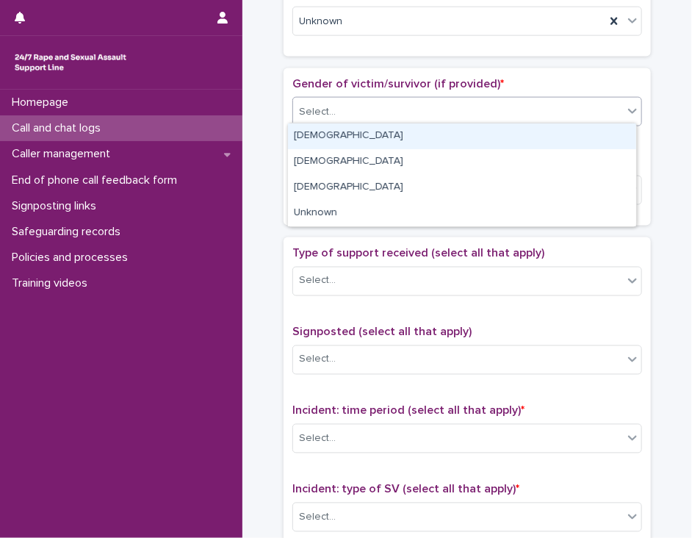
click at [625, 114] on icon at bounding box center [632, 111] width 15 height 15
click at [611, 131] on div "[DEMOGRAPHIC_DATA]" at bounding box center [462, 136] width 348 height 26
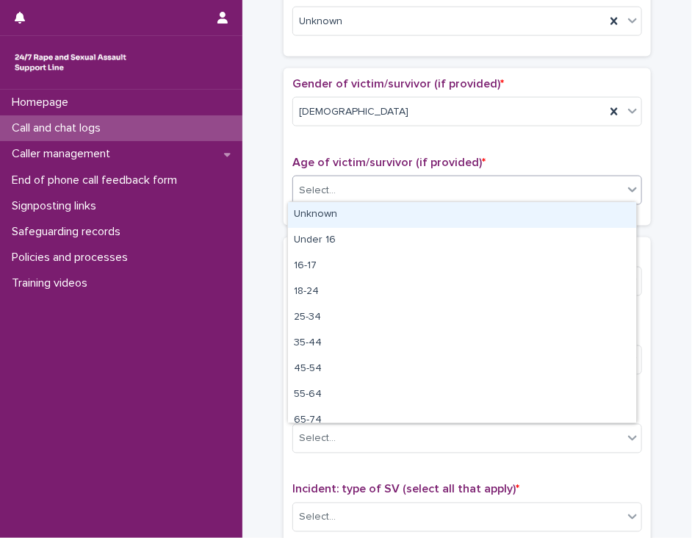
click at [573, 188] on div "Select..." at bounding box center [458, 191] width 330 height 24
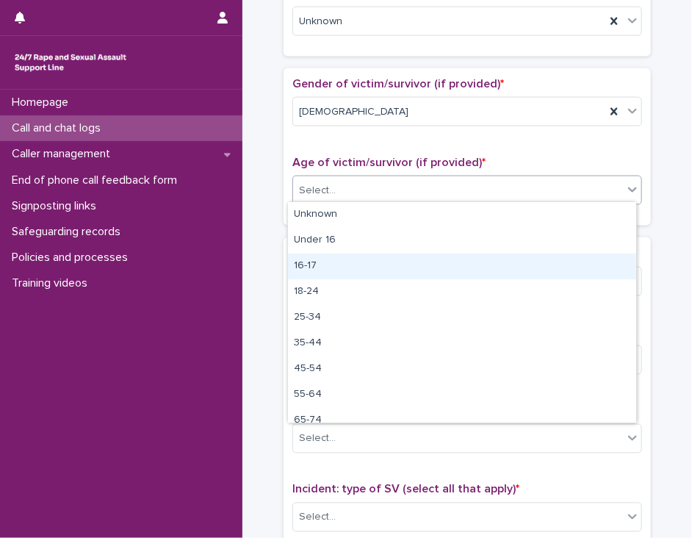
click at [530, 266] on div "16-17" at bounding box center [462, 266] width 348 height 26
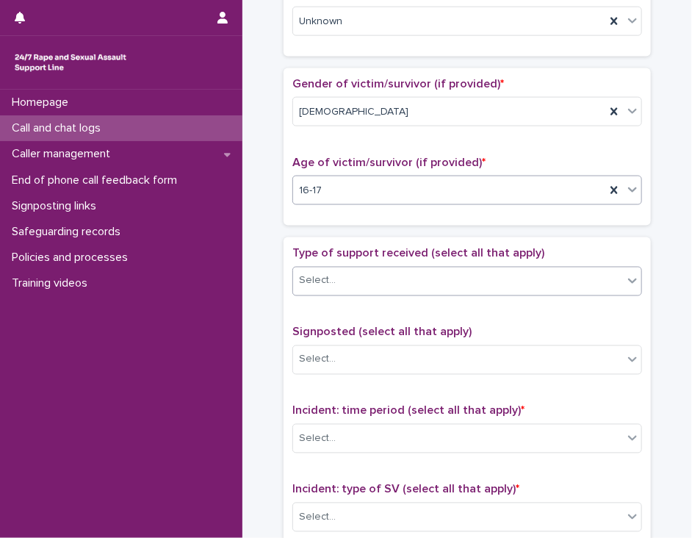
click at [524, 281] on div "Select..." at bounding box center [458, 281] width 330 height 24
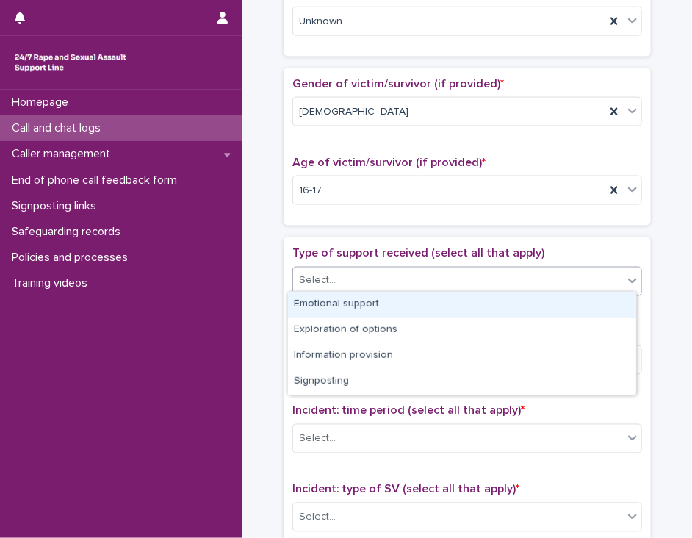
click at [512, 307] on div "Emotional support" at bounding box center [462, 305] width 348 height 26
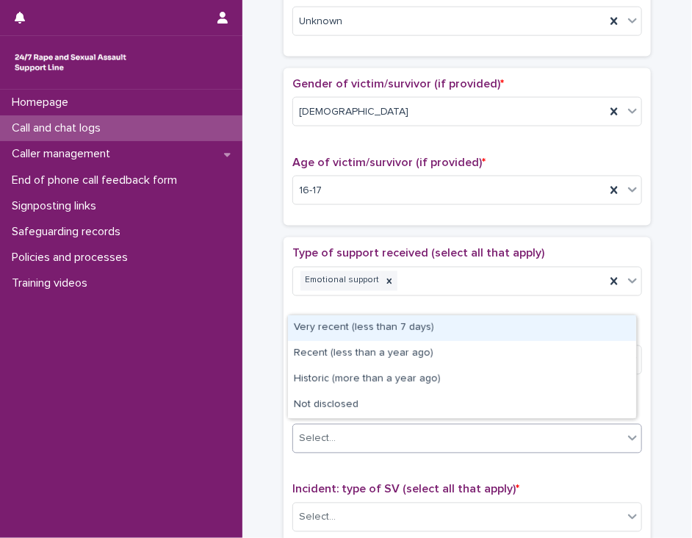
click at [474, 431] on div "Select..." at bounding box center [458, 439] width 330 height 24
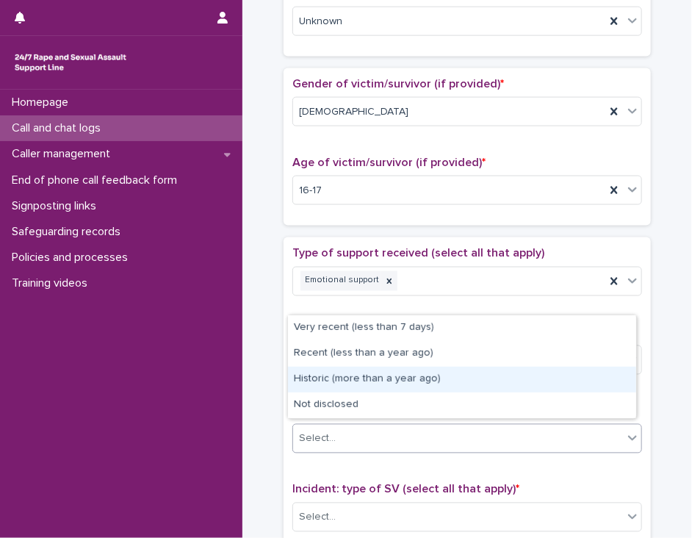
drag, startPoint x: 489, startPoint y: 366, endPoint x: 486, endPoint y: 381, distance: 15.9
click at [486, 381] on div "Historic (more than a year ago)" at bounding box center [462, 380] width 348 height 26
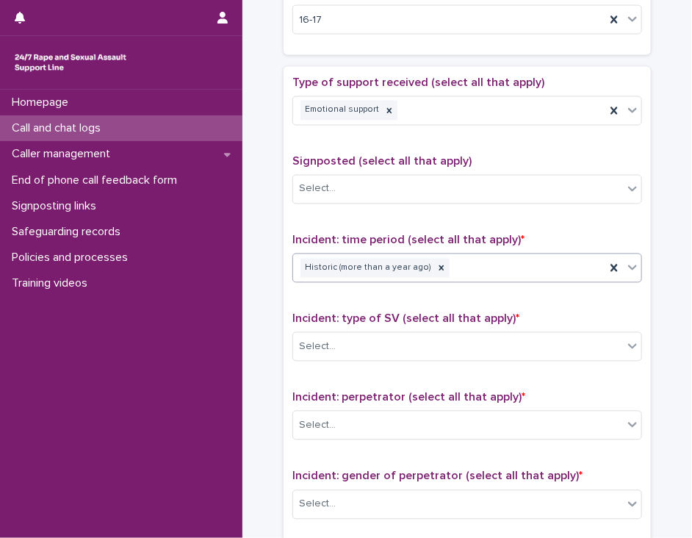
scroll to position [784, 0]
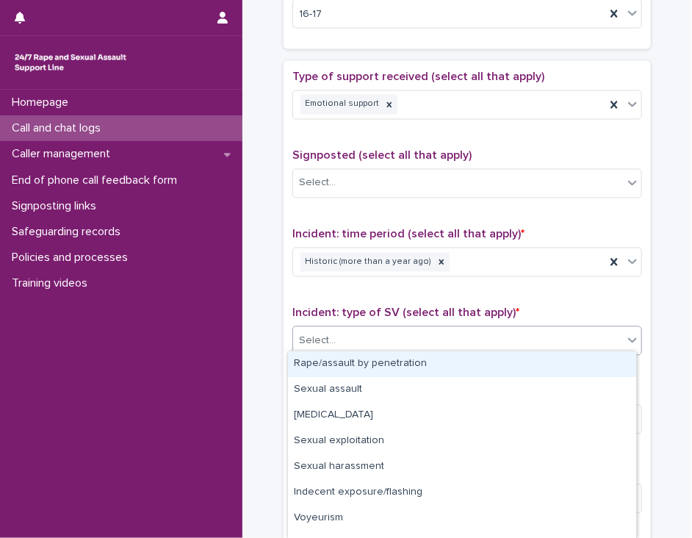
click at [611, 337] on div "Select..." at bounding box center [458, 341] width 330 height 24
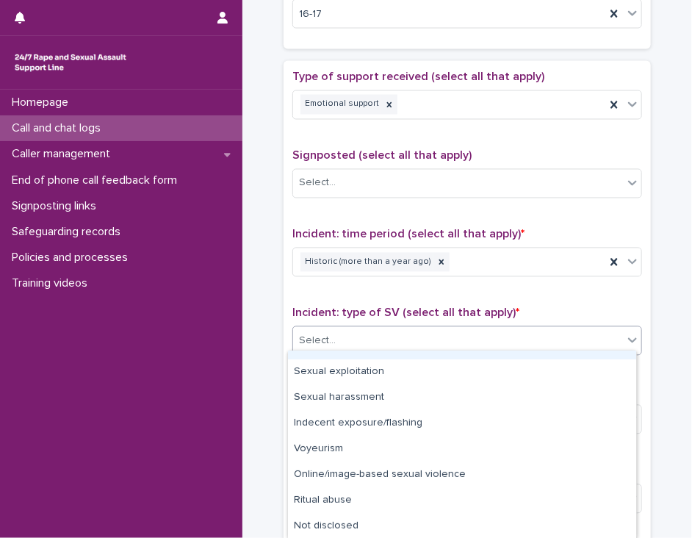
scroll to position [70, 0]
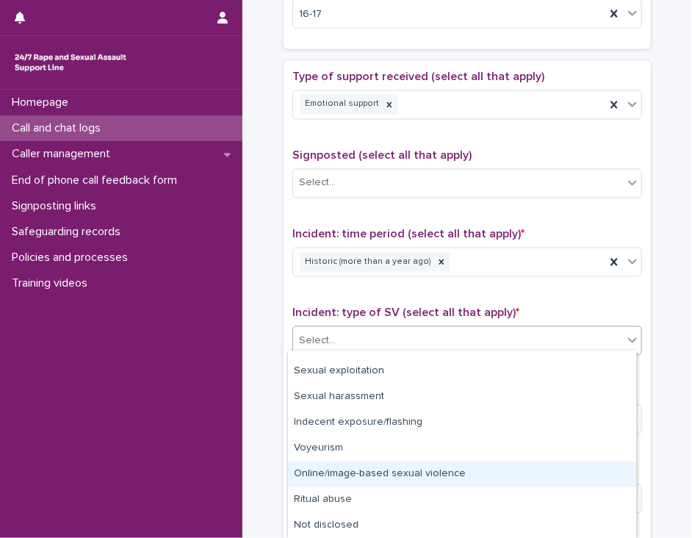
click at [611, 475] on div "Online/image-based sexual violence" at bounding box center [462, 474] width 348 height 26
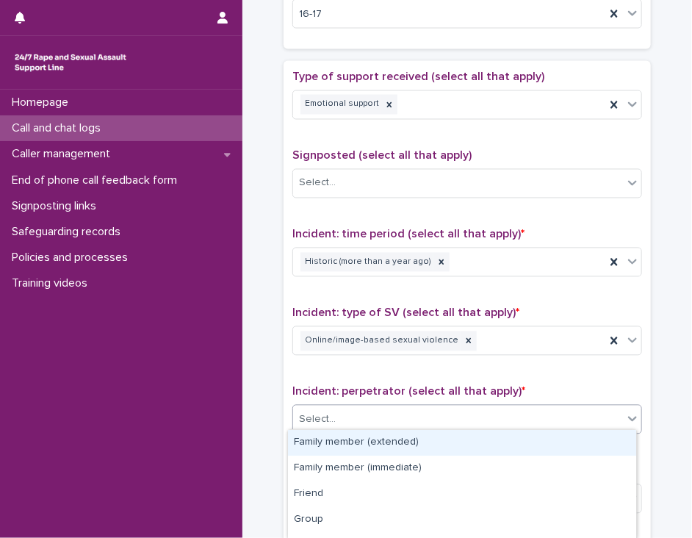
click at [610, 420] on div "Select..." at bounding box center [458, 420] width 330 height 24
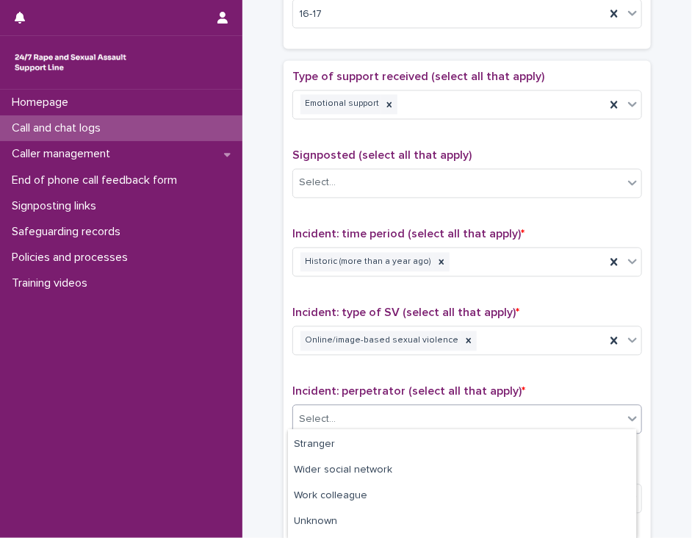
scroll to position [161, 0]
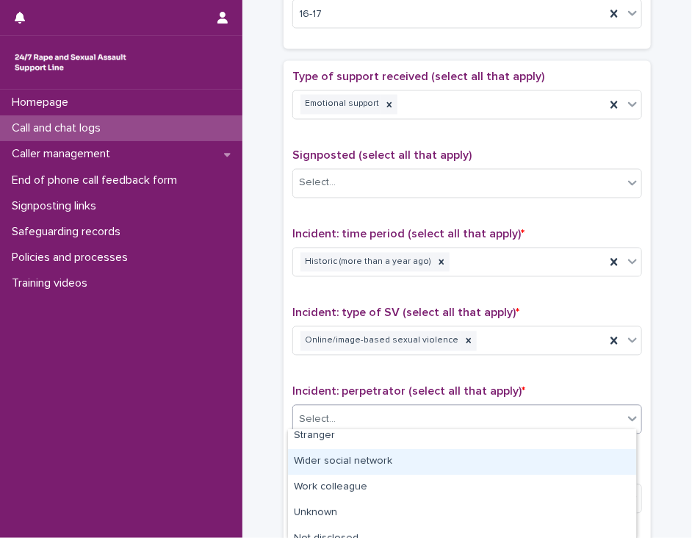
click at [598, 458] on div "Wider social network" at bounding box center [462, 462] width 348 height 26
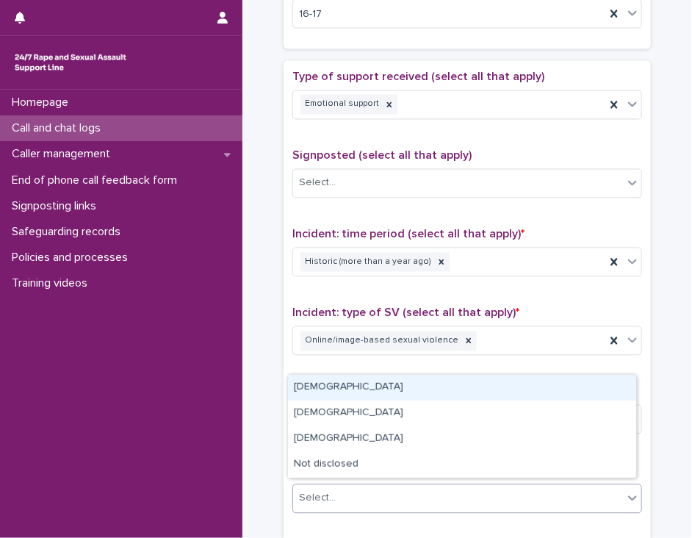
click at [588, 487] on div "Select..." at bounding box center [458, 498] width 330 height 24
click at [589, 384] on div "[DEMOGRAPHIC_DATA]" at bounding box center [462, 388] width 348 height 26
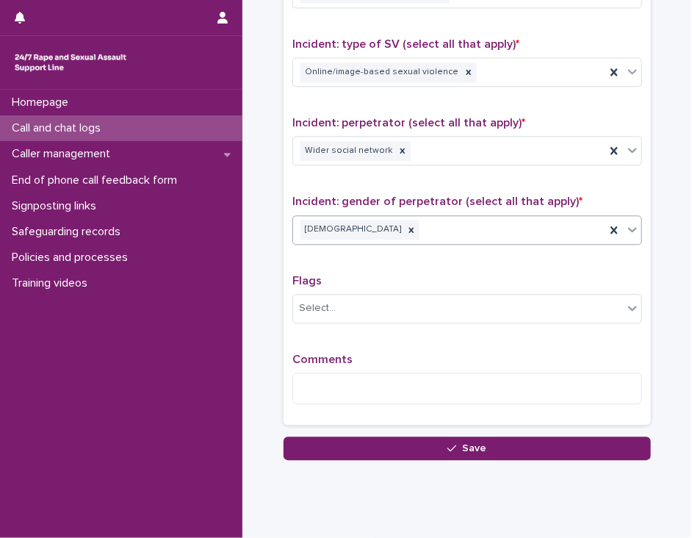
scroll to position [1084, 0]
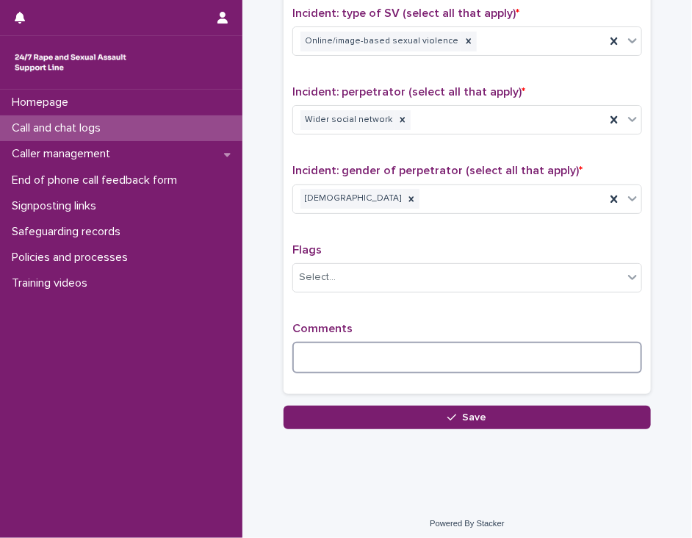
click at [311, 342] on textarea at bounding box center [467, 358] width 350 height 32
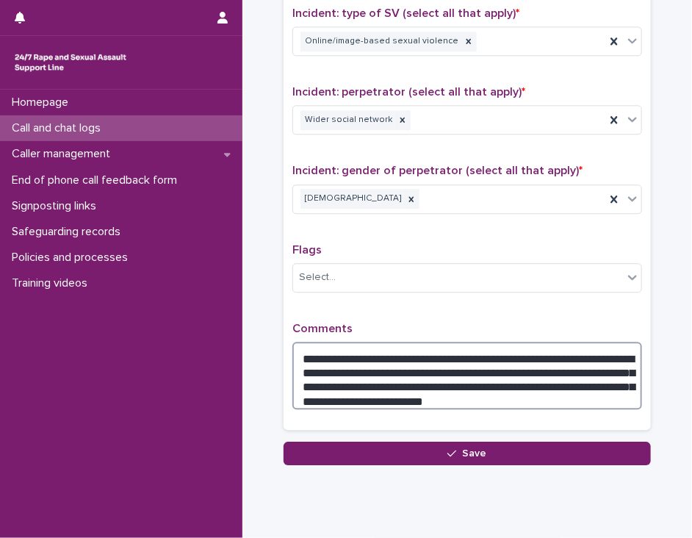
type textarea "**********"
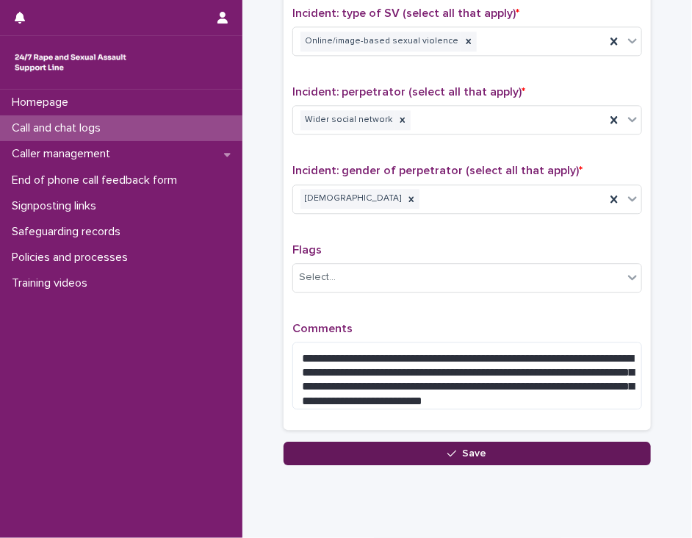
click at [366, 449] on button "Save" at bounding box center [467, 454] width 367 height 24
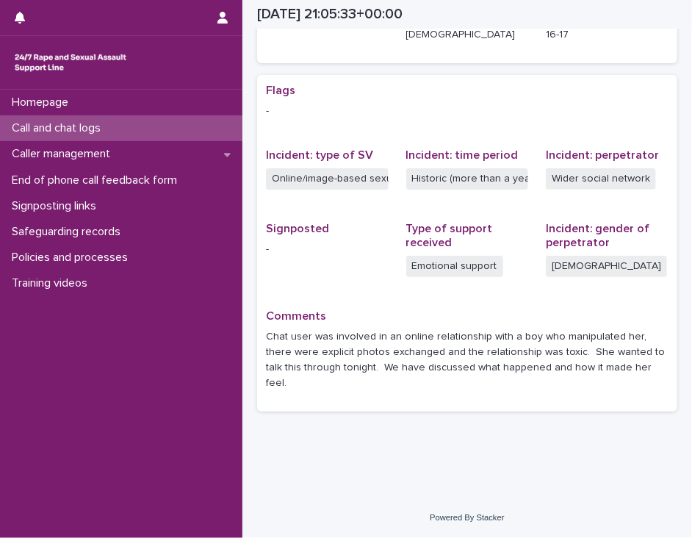
scroll to position [244, 0]
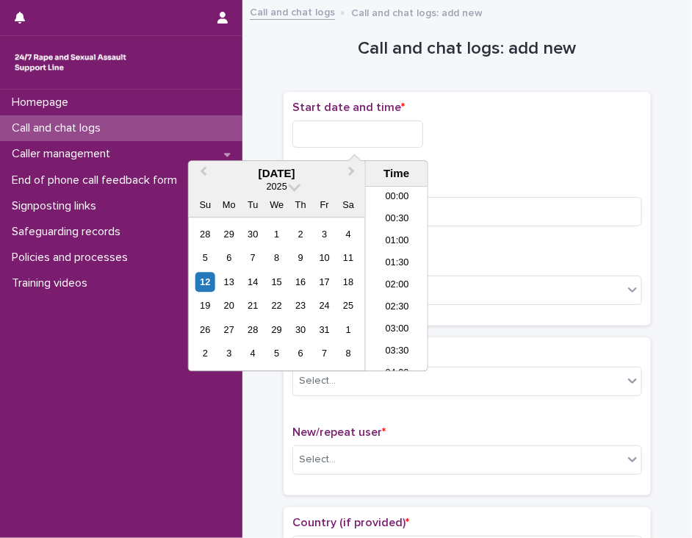
click at [391, 132] on input "text" at bounding box center [357, 133] width 131 height 27
click at [393, 287] on li "22:00" at bounding box center [397, 295] width 62 height 22
click at [377, 137] on input "**********" at bounding box center [357, 133] width 131 height 27
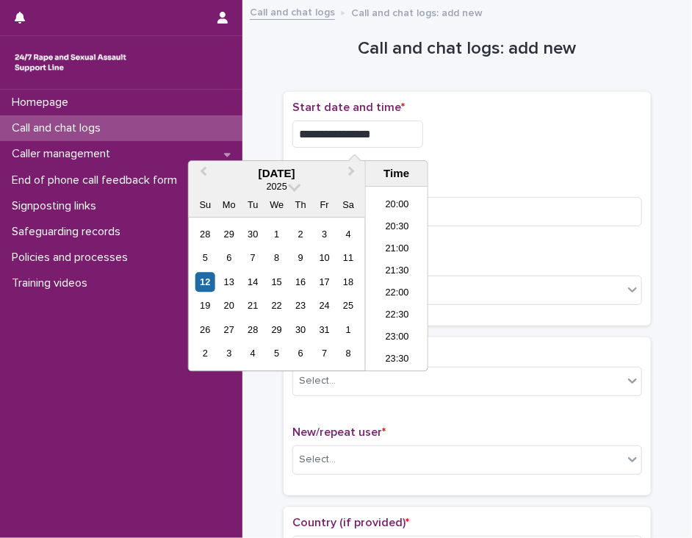
type input "**********"
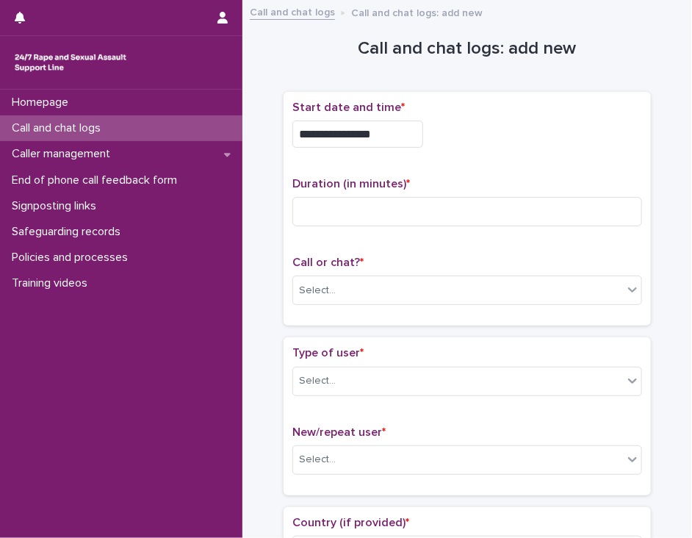
click at [453, 137] on div "**********" at bounding box center [467, 133] width 350 height 27
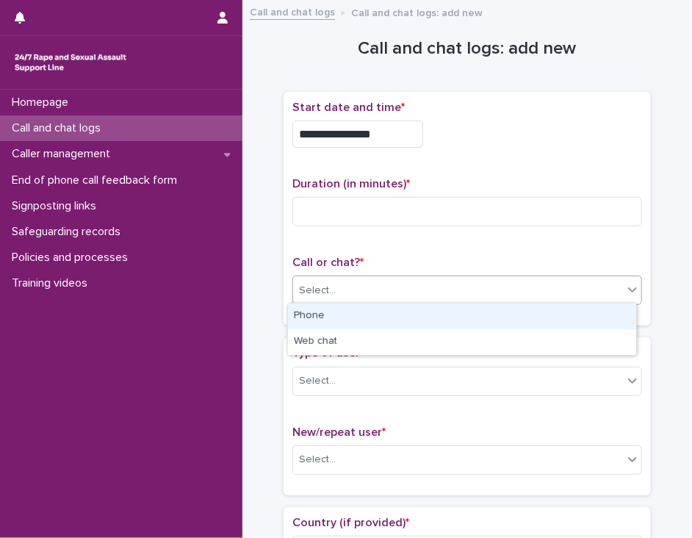
click at [320, 283] on div "Select..." at bounding box center [317, 290] width 37 height 15
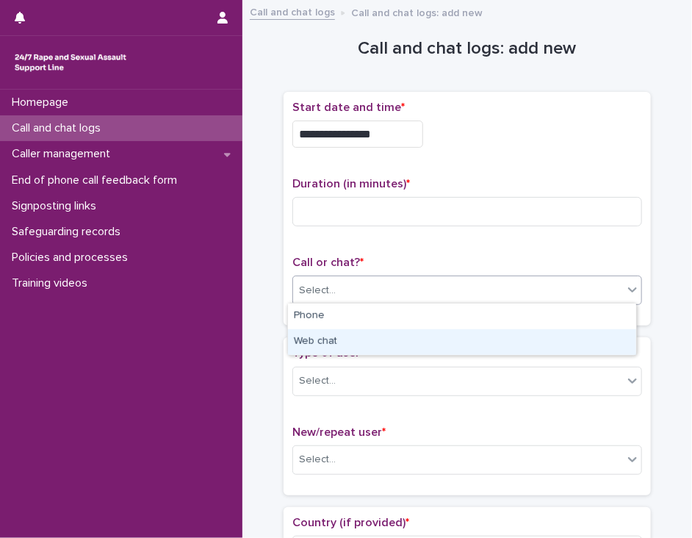
click at [328, 342] on div "Web chat" at bounding box center [462, 342] width 348 height 26
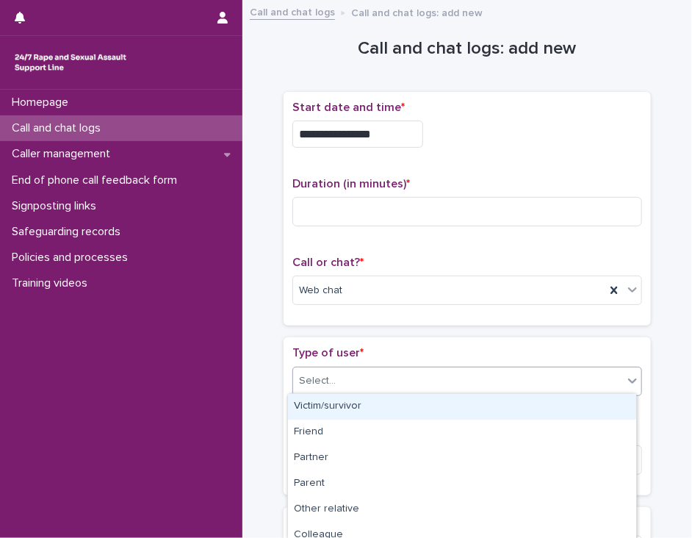
click at [336, 375] on div "Select..." at bounding box center [458, 381] width 330 height 24
click at [351, 405] on div "Victim/survivor" at bounding box center [462, 407] width 348 height 26
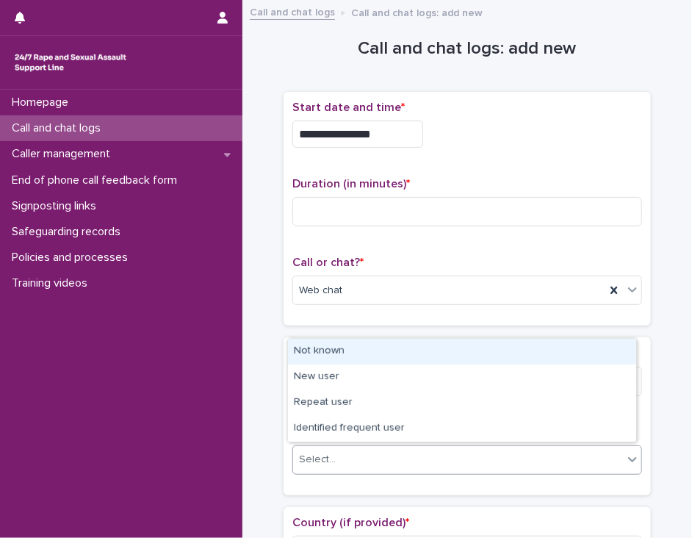
click at [355, 453] on div "Select..." at bounding box center [458, 459] width 330 height 24
click at [381, 350] on div "Not known" at bounding box center [462, 352] width 348 height 26
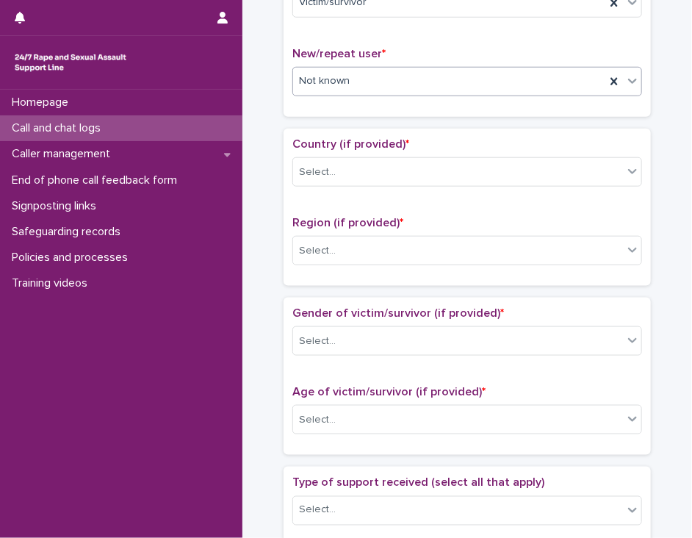
scroll to position [382, 0]
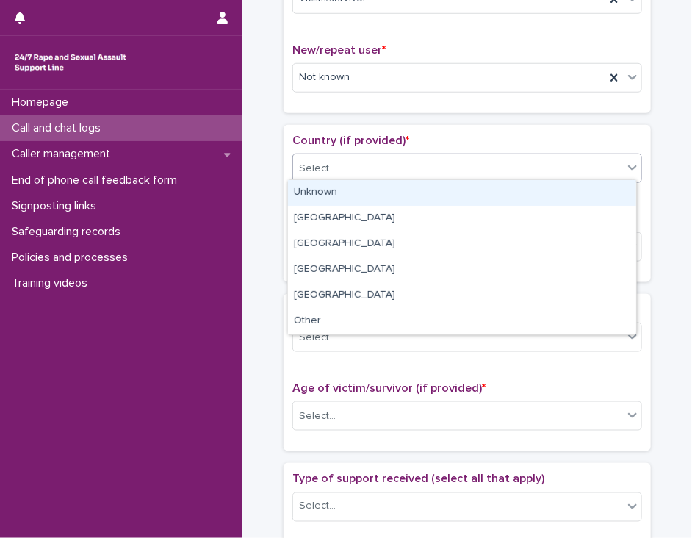
click at [625, 167] on icon at bounding box center [632, 167] width 15 height 15
click at [608, 190] on div "Unknown" at bounding box center [462, 193] width 348 height 26
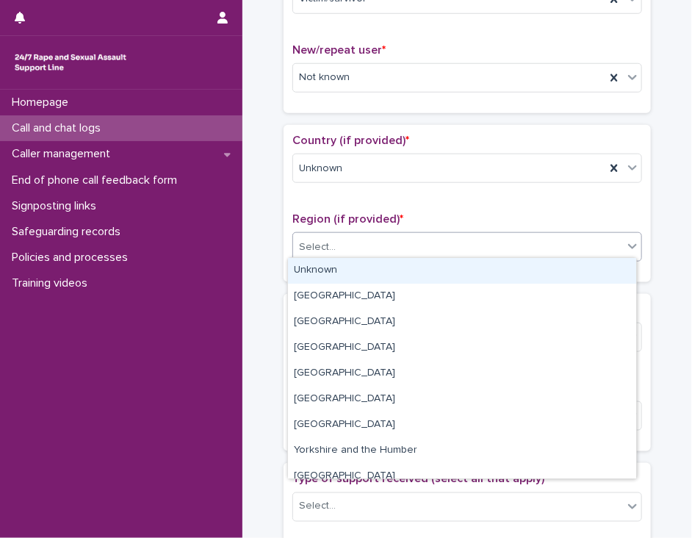
click at [592, 243] on div "Select..." at bounding box center [458, 247] width 330 height 24
click at [587, 264] on div "Unknown" at bounding box center [462, 271] width 348 height 26
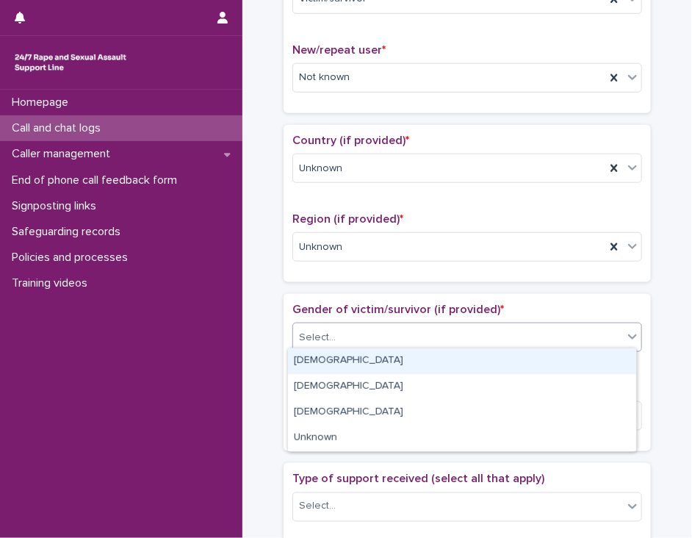
click at [569, 329] on div "Select..." at bounding box center [458, 337] width 330 height 24
click at [561, 363] on div "[DEMOGRAPHIC_DATA]" at bounding box center [462, 361] width 348 height 26
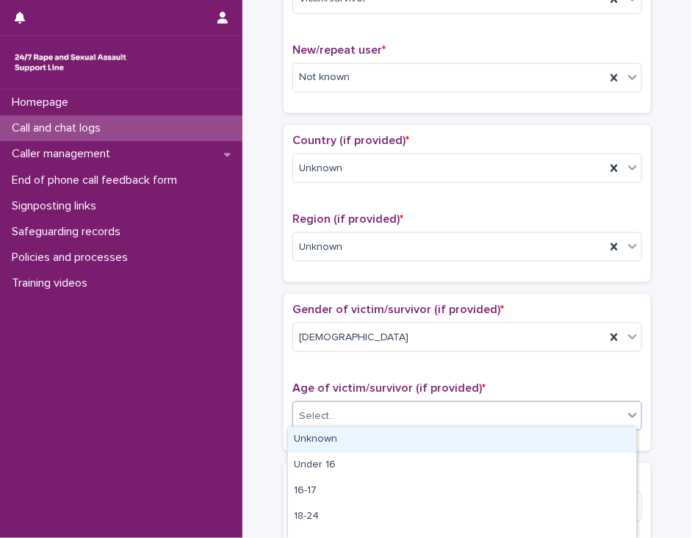
click at [552, 406] on div "Select..." at bounding box center [458, 416] width 330 height 24
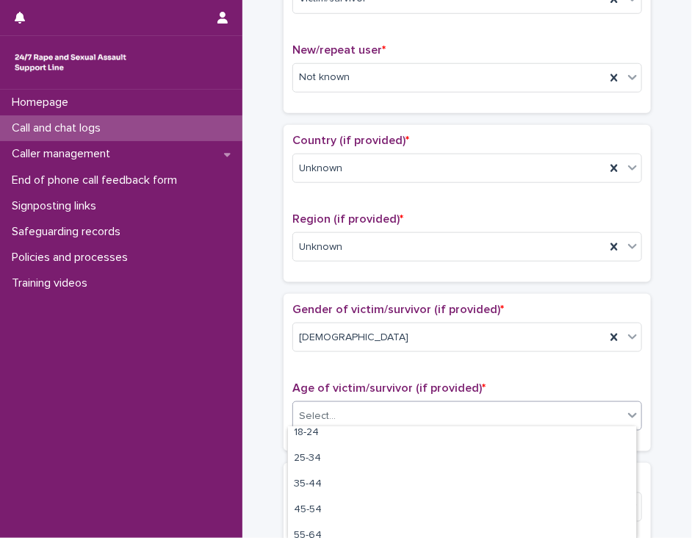
scroll to position [88, 0]
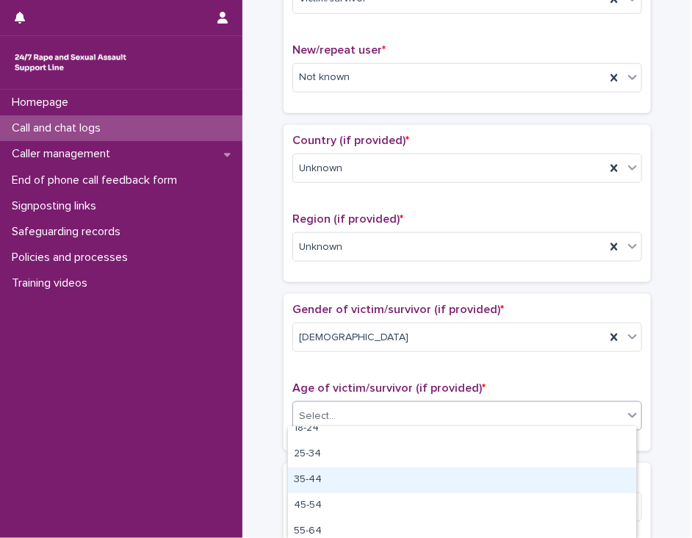
click at [593, 484] on div "35-44" at bounding box center [462, 480] width 348 height 26
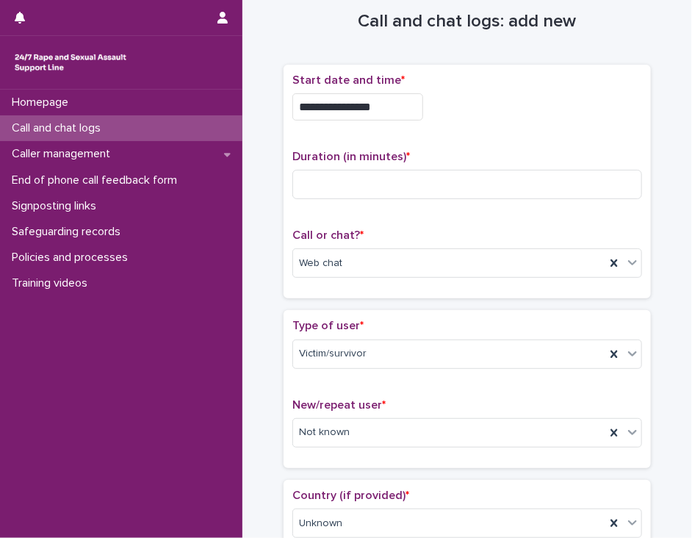
scroll to position [24, 0]
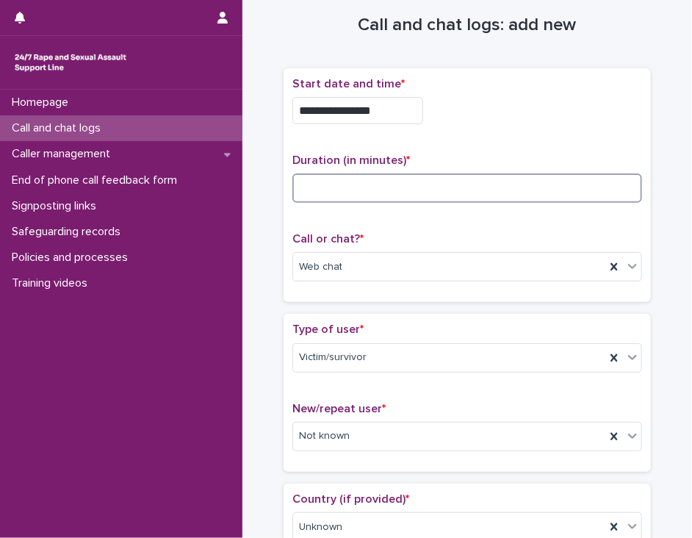
click at [339, 182] on input at bounding box center [467, 187] width 350 height 29
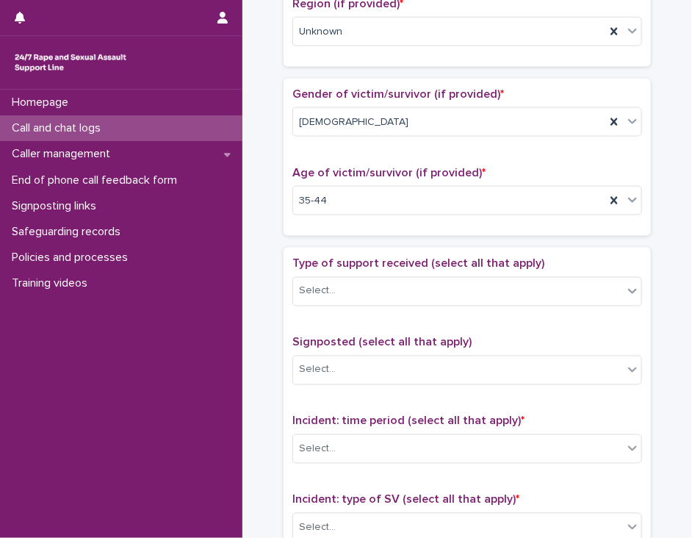
scroll to position [584, 0]
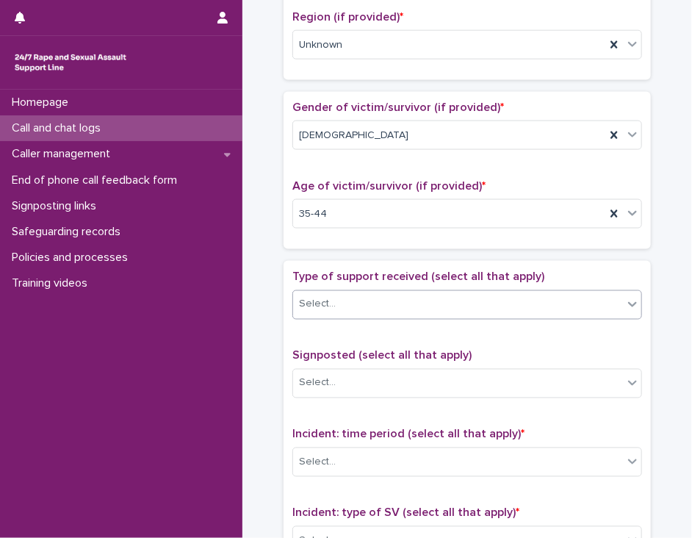
type input "**"
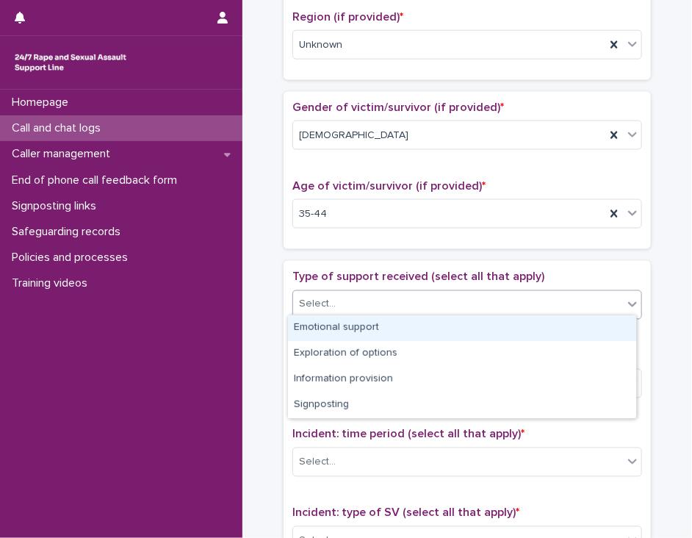
click at [600, 299] on div "Select..." at bounding box center [458, 304] width 330 height 24
click at [570, 331] on div "Emotional support" at bounding box center [462, 328] width 348 height 26
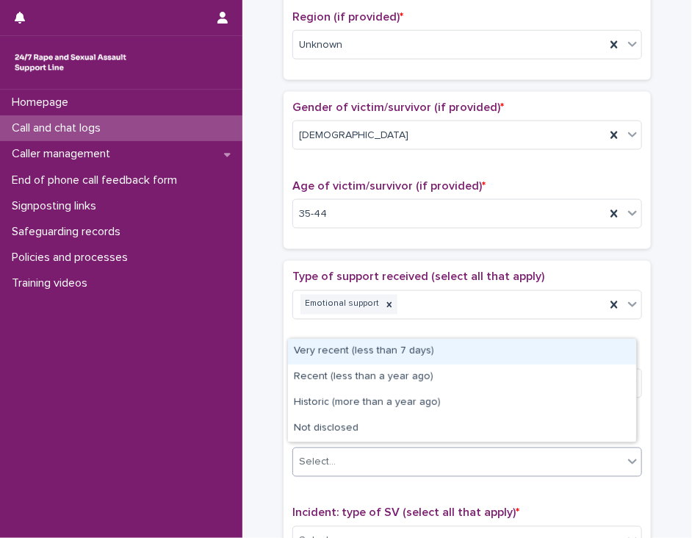
click at [520, 451] on div "Select..." at bounding box center [458, 462] width 330 height 24
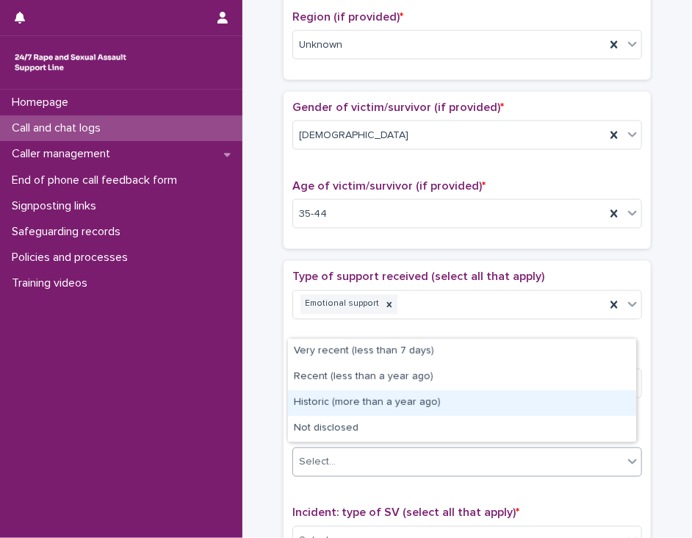
drag, startPoint x: 530, startPoint y: 389, endPoint x: 528, endPoint y: 404, distance: 15.0
click at [528, 404] on div "Historic (more than a year ago)" at bounding box center [462, 403] width 348 height 26
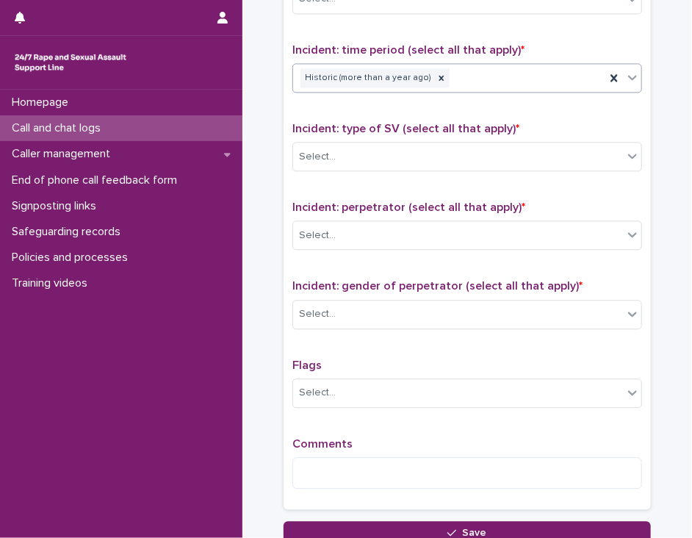
scroll to position [976, 0]
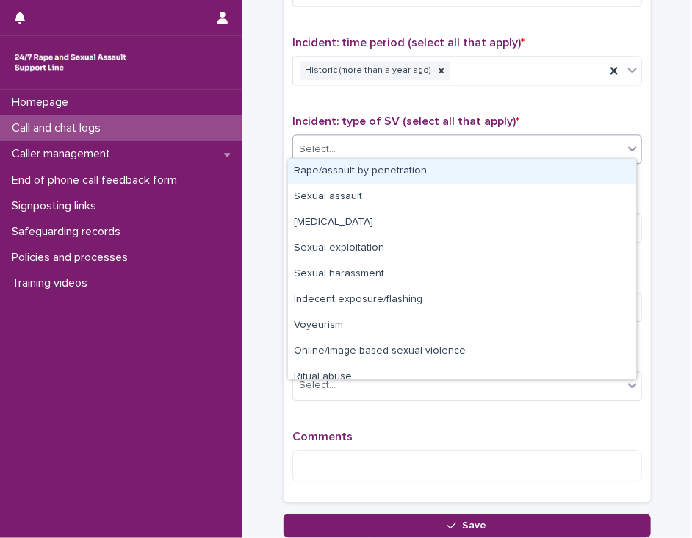
click at [628, 146] on icon at bounding box center [632, 148] width 9 height 5
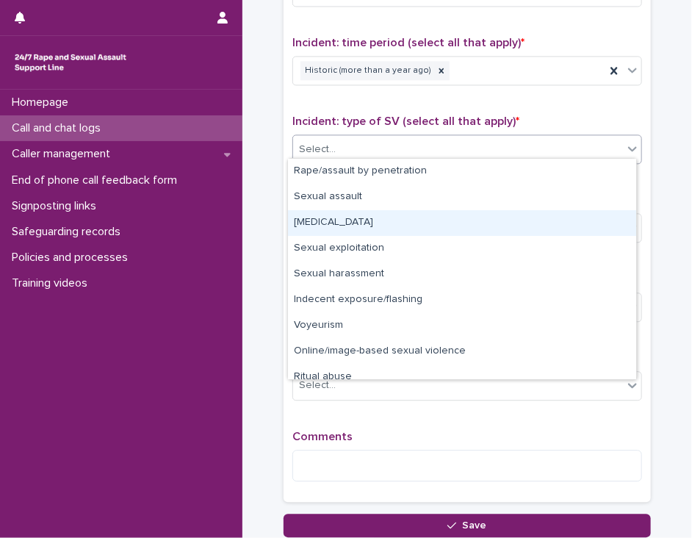
click at [592, 222] on div "[MEDICAL_DATA]" at bounding box center [462, 223] width 348 height 26
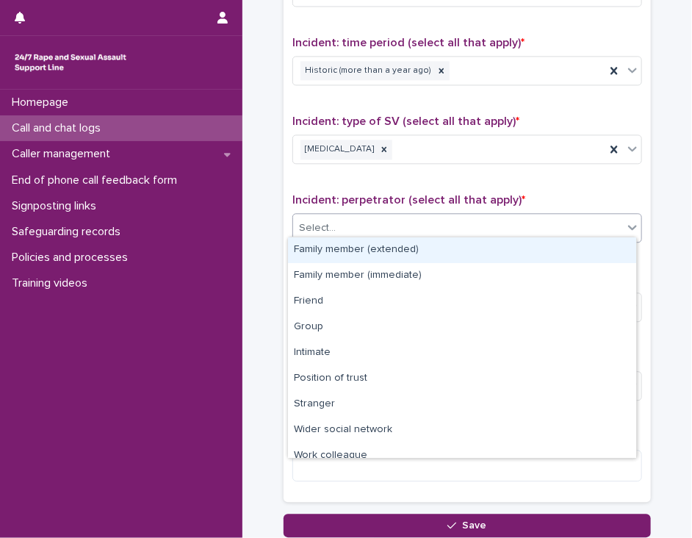
click at [582, 226] on div "Select..." at bounding box center [458, 228] width 330 height 24
click at [588, 248] on div "Family member (extended)" at bounding box center [462, 250] width 348 height 26
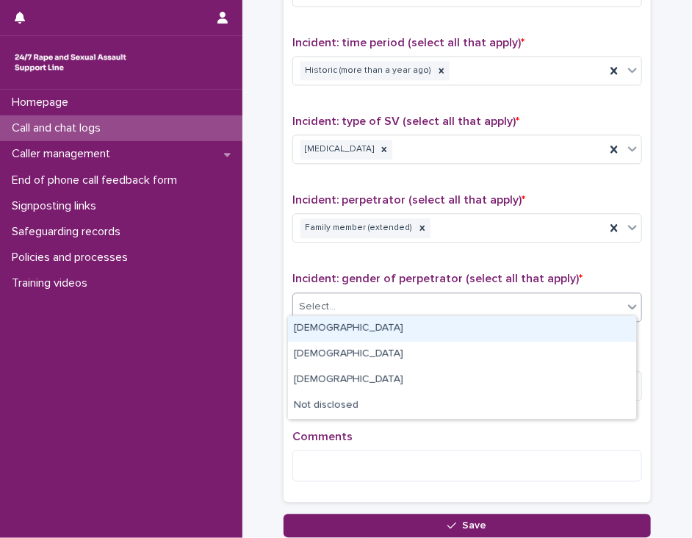
click at [580, 301] on div "Select..." at bounding box center [458, 307] width 330 height 24
click at [572, 335] on div "[DEMOGRAPHIC_DATA]" at bounding box center [462, 329] width 348 height 26
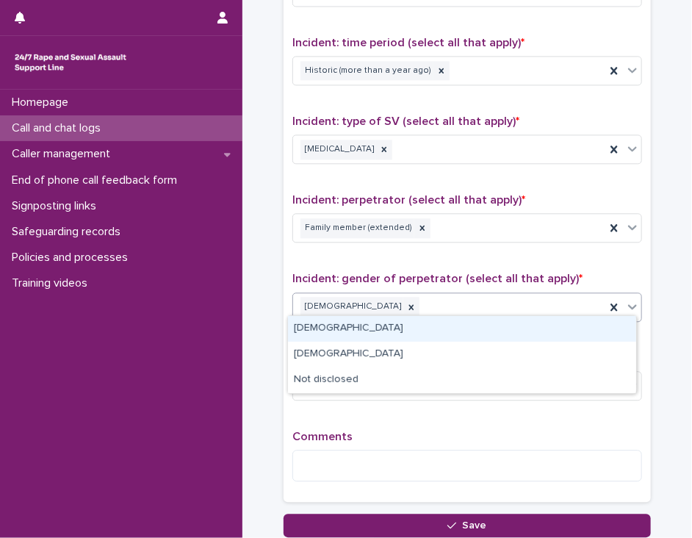
drag, startPoint x: 626, startPoint y: 303, endPoint x: 608, endPoint y: 331, distance: 33.0
click at [608, 331] on body "**********" at bounding box center [346, 269] width 692 height 538
click at [608, 331] on div "[DEMOGRAPHIC_DATA]" at bounding box center [462, 329] width 348 height 26
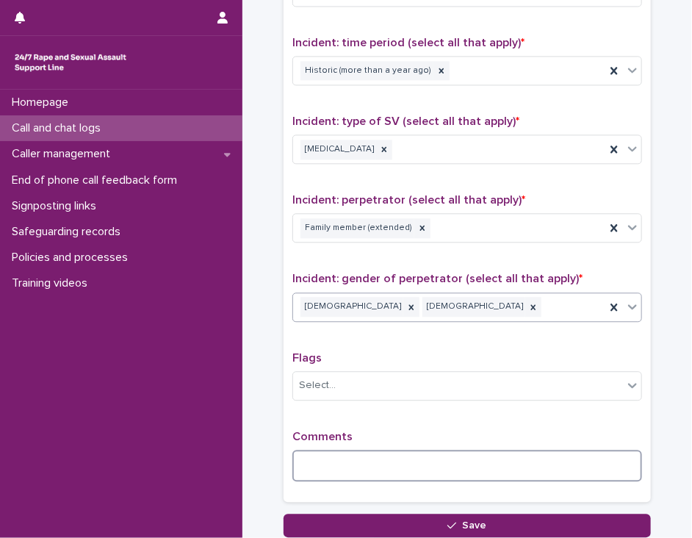
click at [312, 452] on textarea at bounding box center [467, 466] width 350 height 32
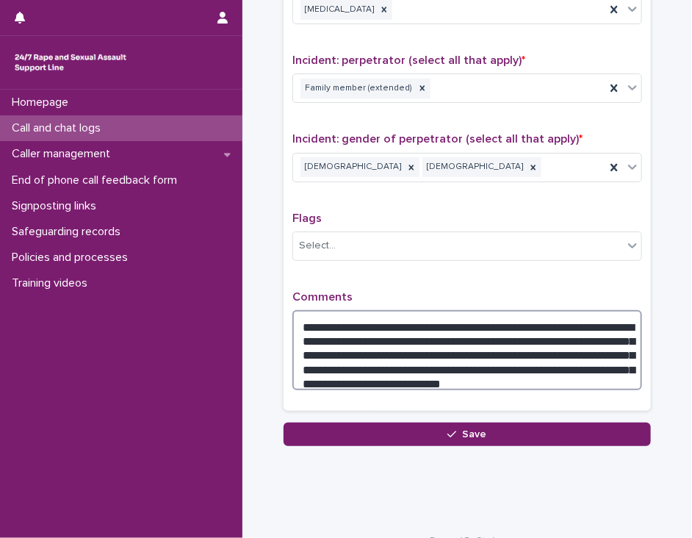
scroll to position [1133, 0]
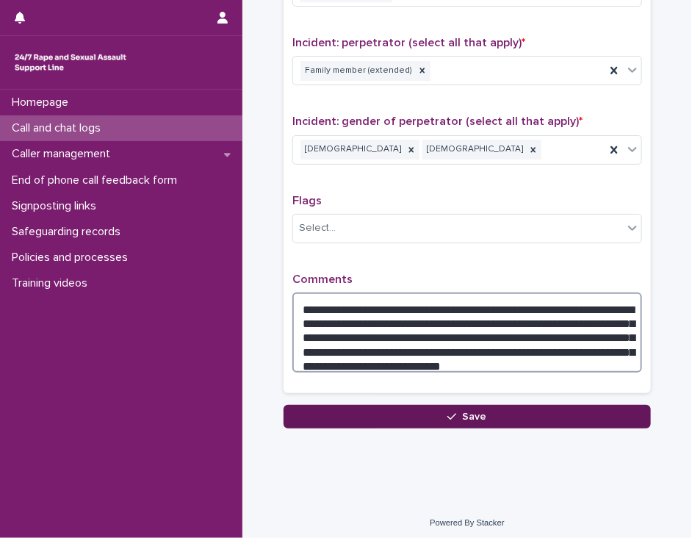
type textarea "**********"
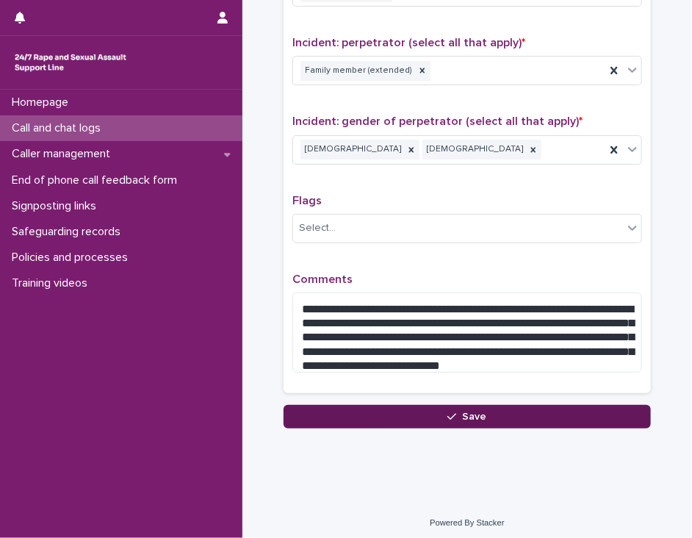
click at [555, 412] on button "Save" at bounding box center [467, 417] width 367 height 24
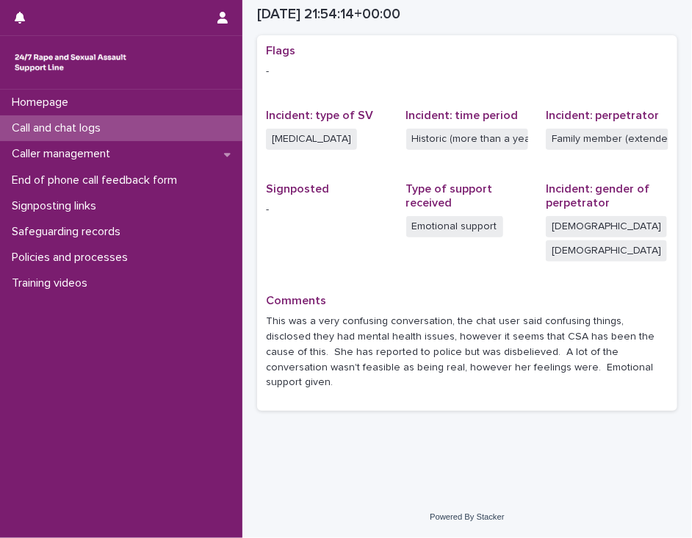
scroll to position [259, 0]
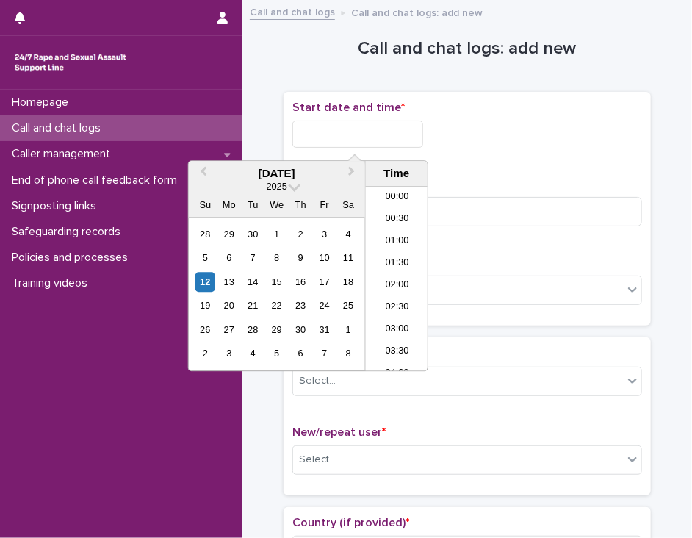
scroll to position [874, 0]
click at [350, 130] on input "text" at bounding box center [357, 133] width 131 height 27
click at [397, 287] on li "22:00" at bounding box center [397, 295] width 62 height 22
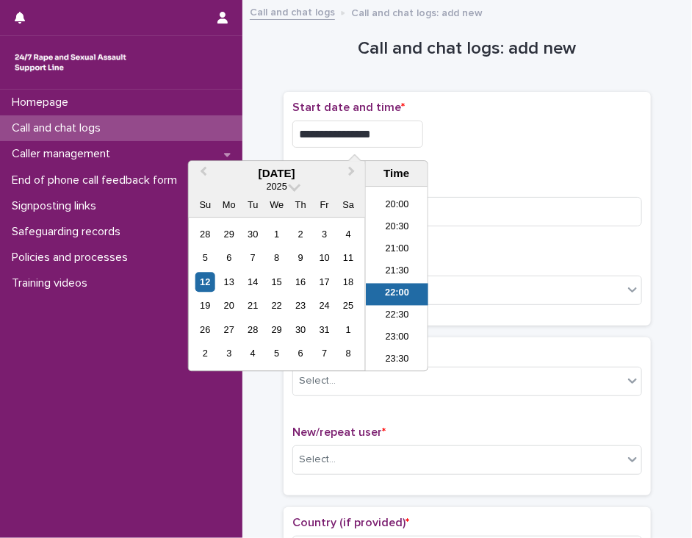
click at [384, 128] on input "**********" at bounding box center [357, 133] width 131 height 27
type input "**********"
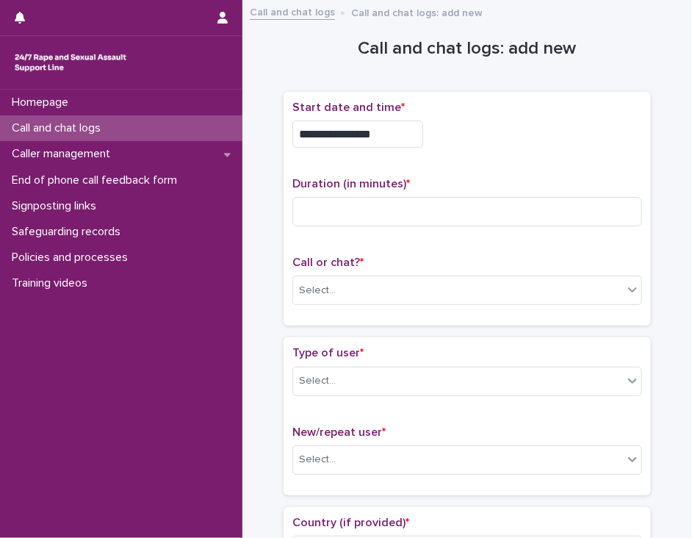
click at [459, 136] on div "**********" at bounding box center [467, 133] width 350 height 27
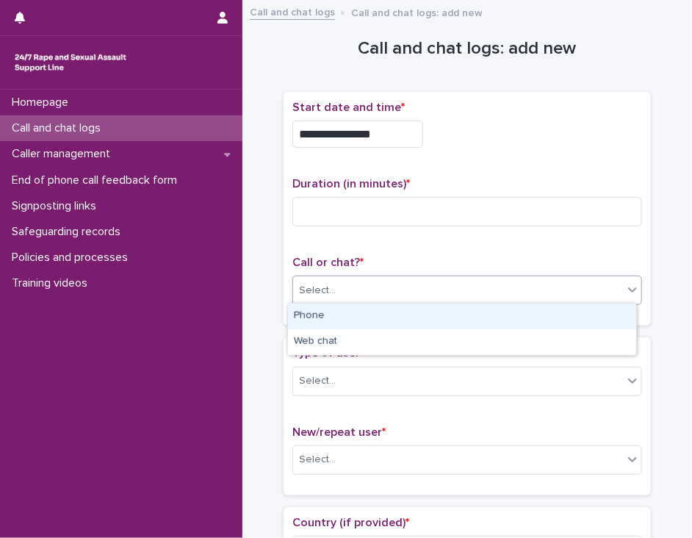
click at [379, 282] on div "Select..." at bounding box center [458, 290] width 330 height 24
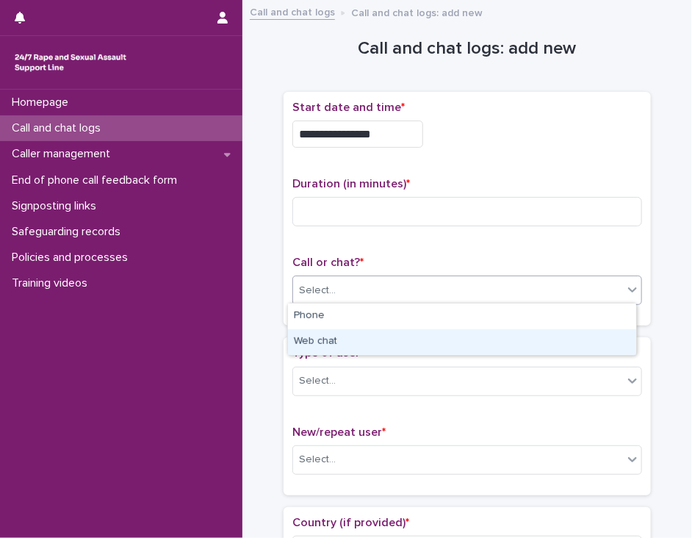
click at [361, 342] on div "Web chat" at bounding box center [462, 342] width 348 height 26
